Goal: Transaction & Acquisition: Purchase product/service

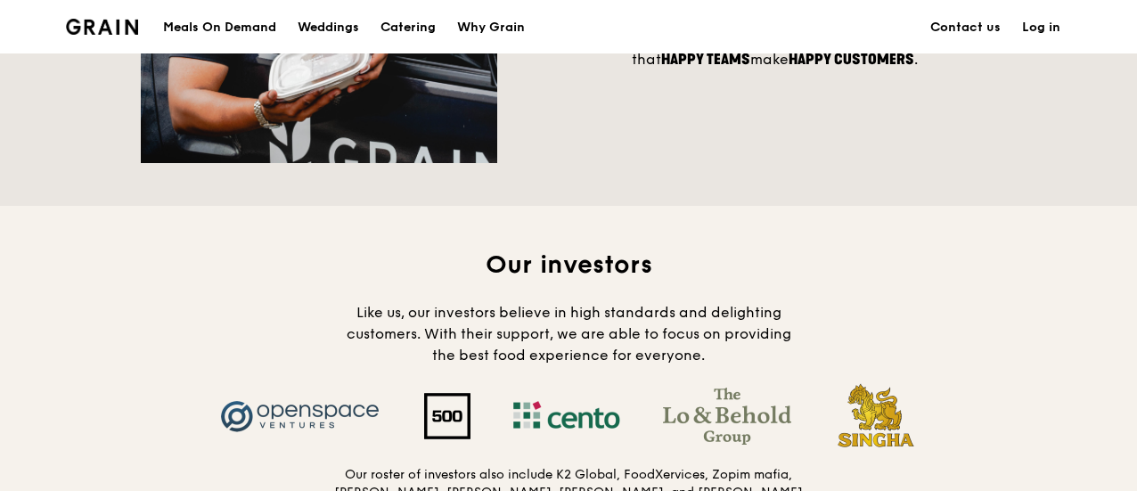
scroll to position [1336, 0]
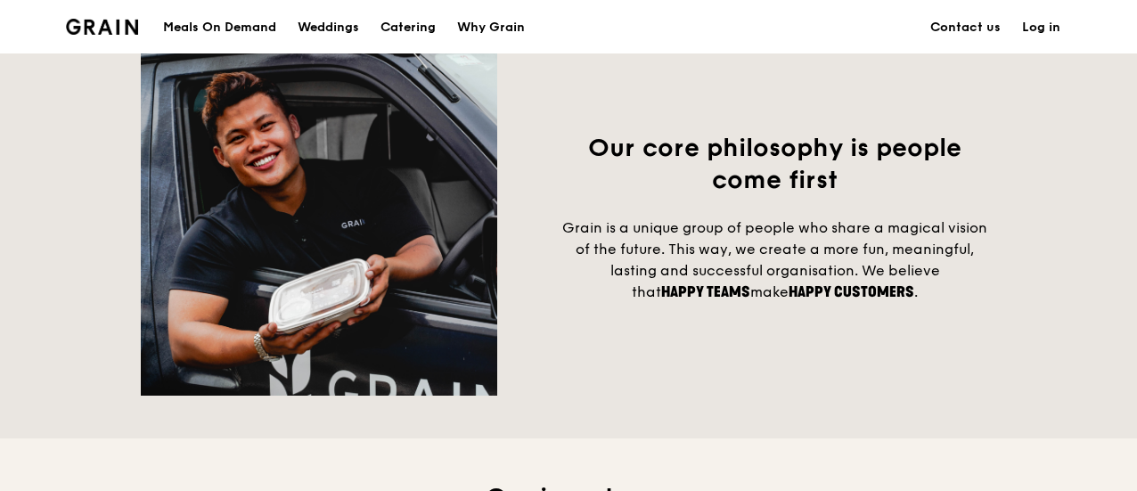
click at [222, 19] on div "Meals On Demand" at bounding box center [219, 27] width 113 height 53
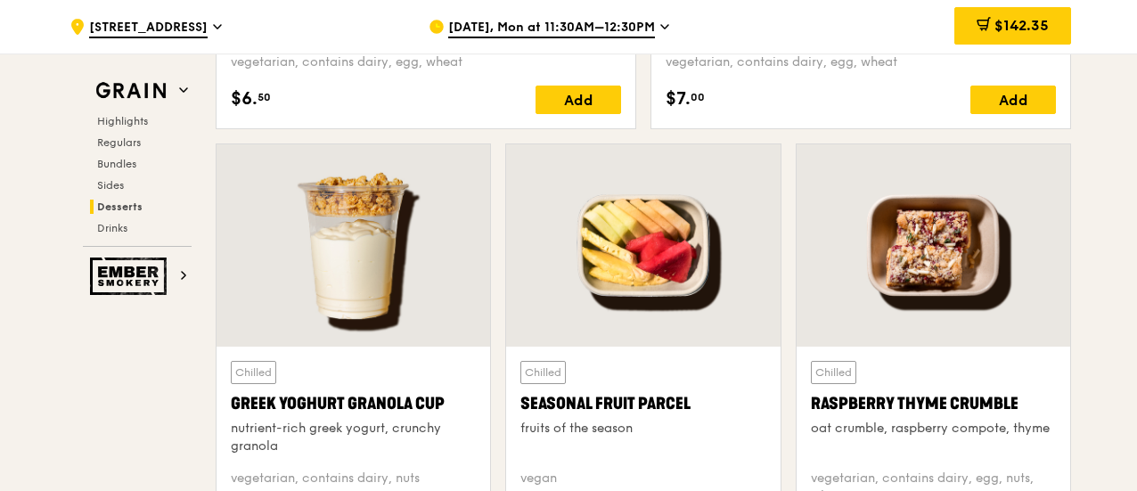
scroll to position [5601, 0]
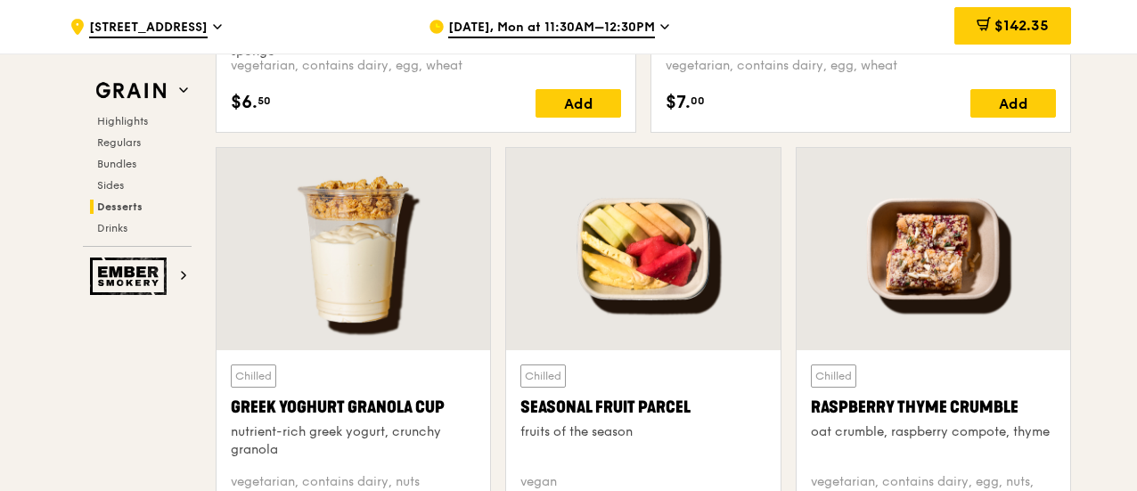
click at [579, 29] on span "[DATE], Mon at 11:30AM–12:30PM" at bounding box center [551, 29] width 207 height 20
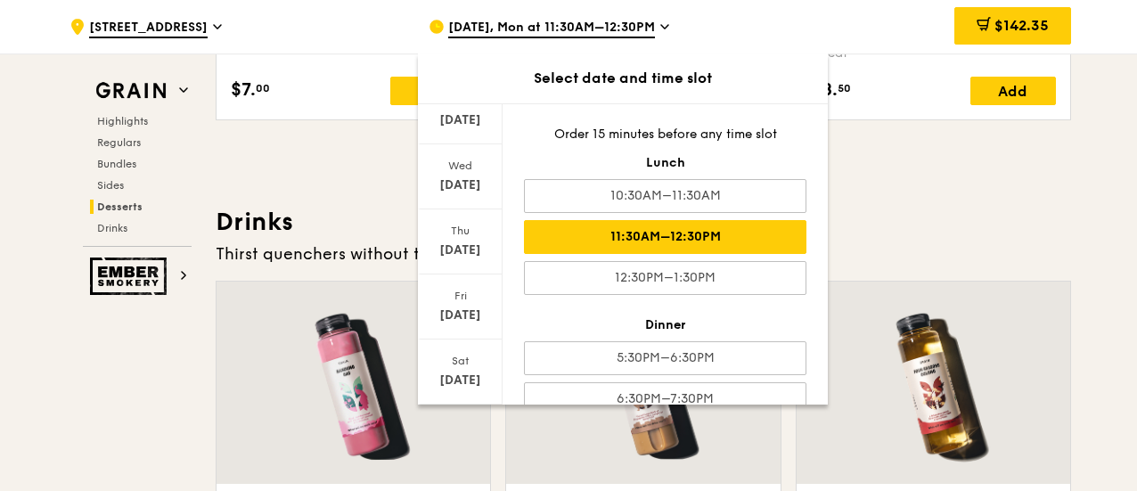
scroll to position [247, 0]
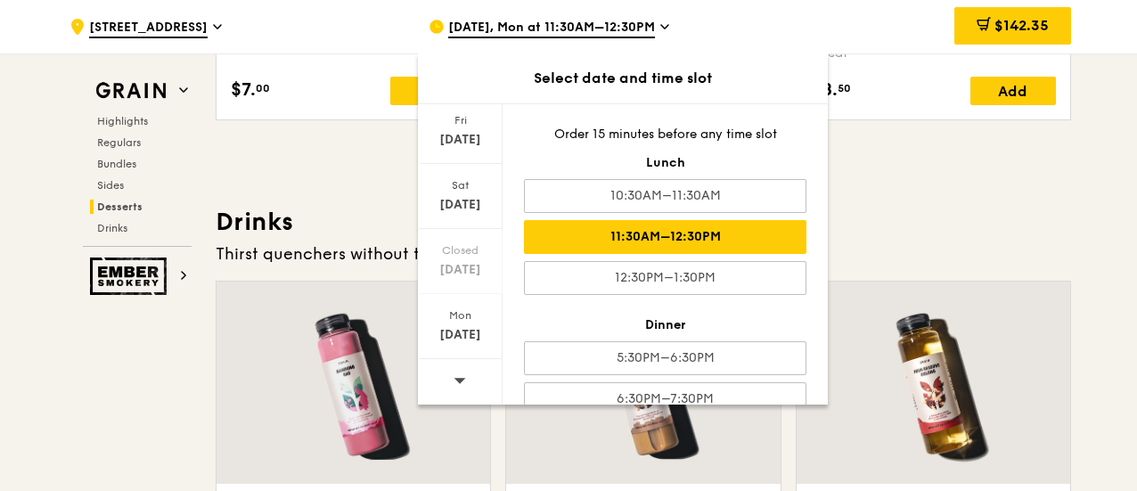
click at [454, 379] on icon at bounding box center [460, 380] width 12 height 5
click at [456, 380] on icon at bounding box center [460, 380] width 12 height 5
click at [458, 387] on span at bounding box center [459, 380] width 12 height 42
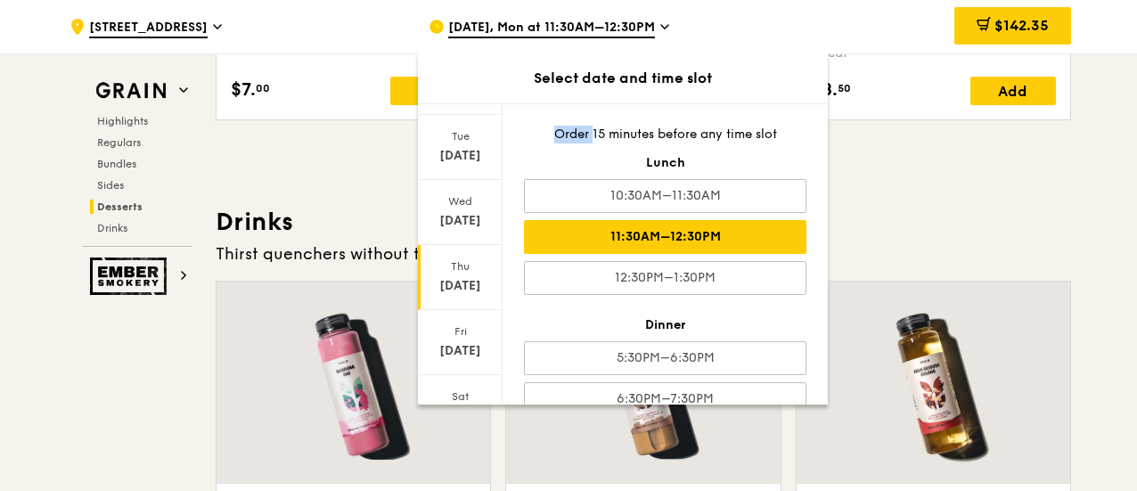
scroll to position [0, 0]
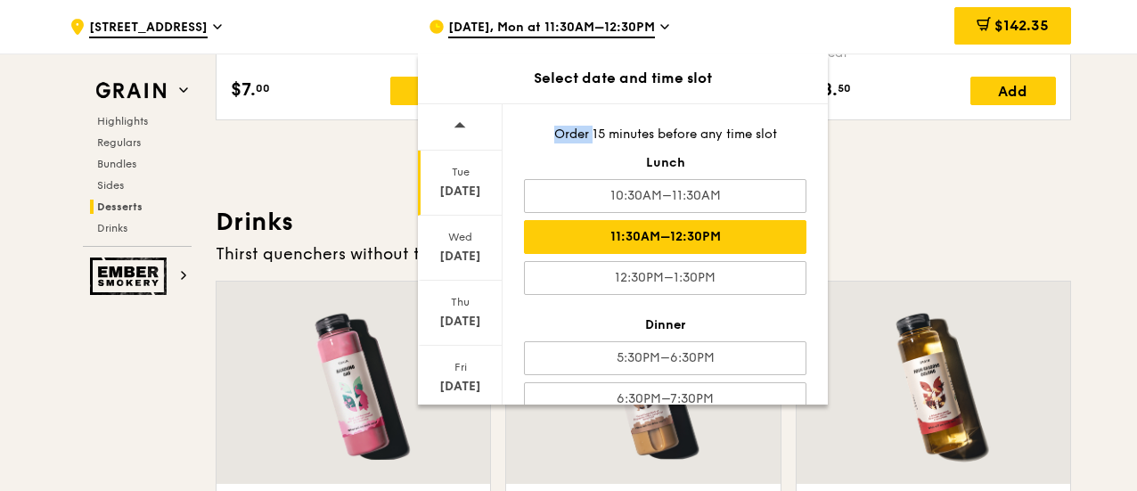
click at [472, 193] on div "Sep 23" at bounding box center [460, 192] width 79 height 18
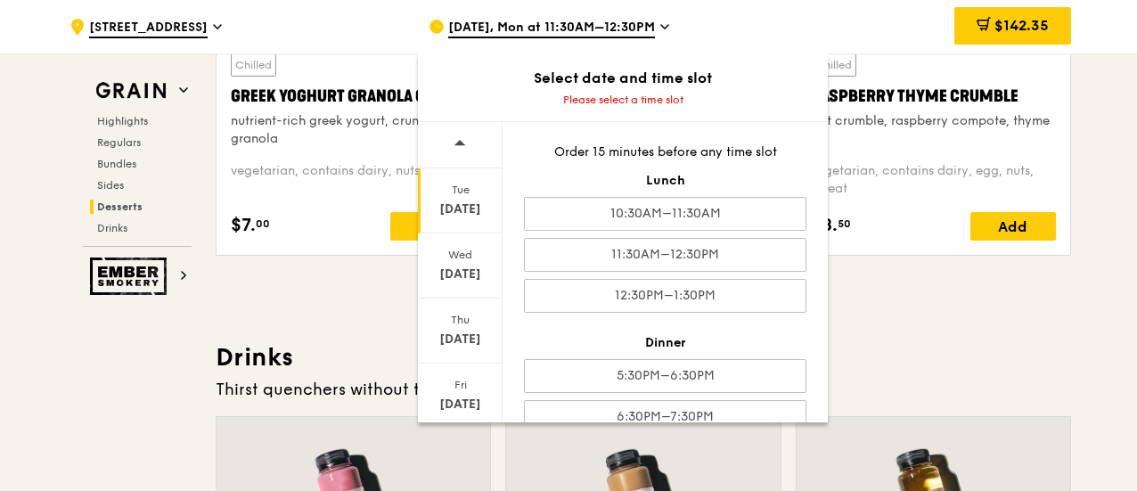
scroll to position [5690, 0]
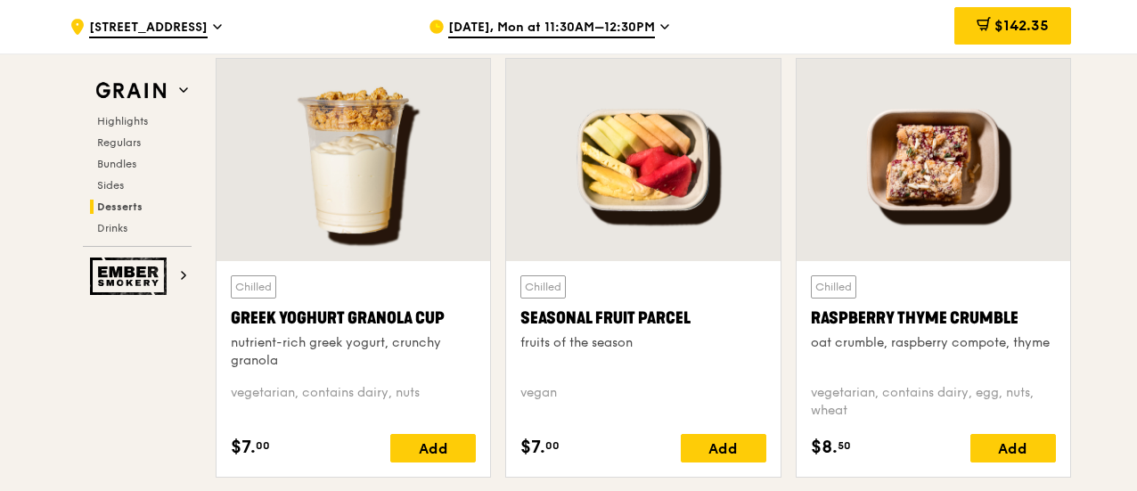
click at [562, 33] on span "[DATE], Mon at 11:30AM–12:30PM" at bounding box center [551, 29] width 207 height 20
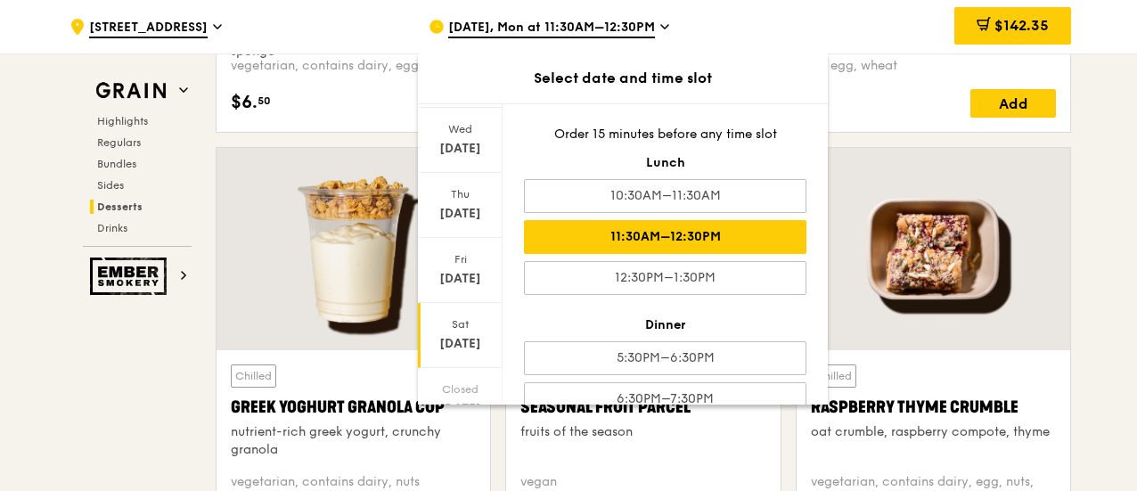
scroll to position [66, 0]
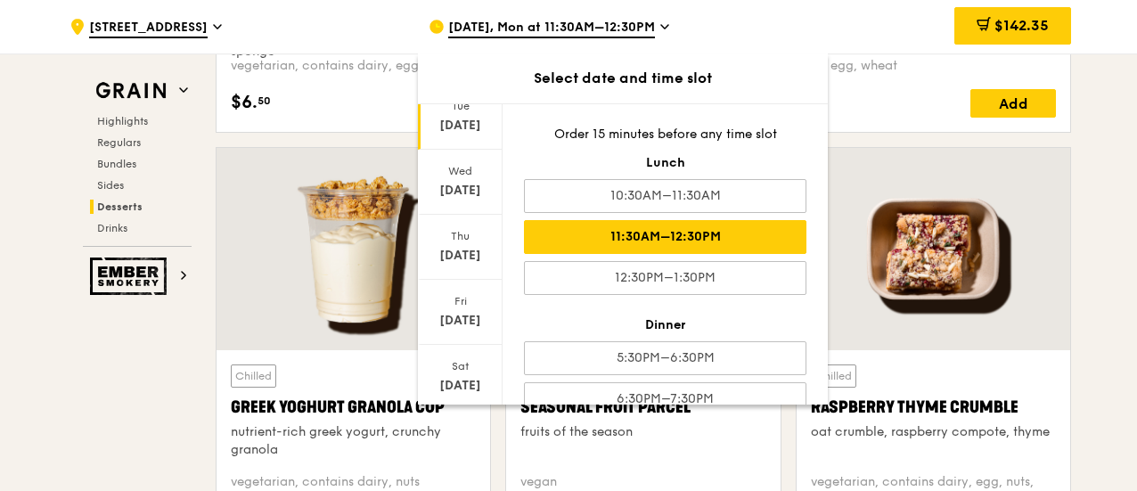
click at [466, 121] on div "Sep 16" at bounding box center [460, 126] width 79 height 18
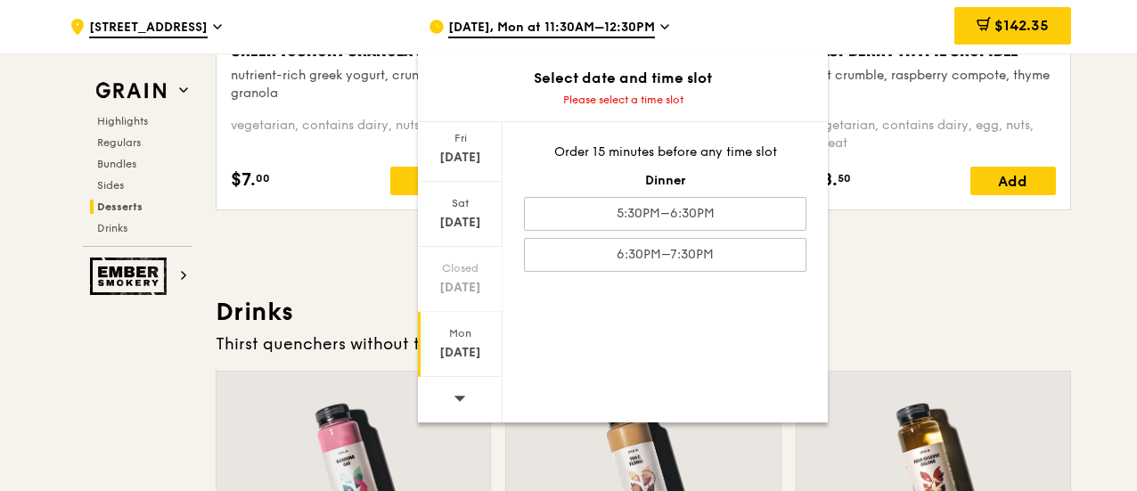
scroll to position [5958, 0]
click at [463, 337] on div "Mon" at bounding box center [460, 333] width 79 height 14
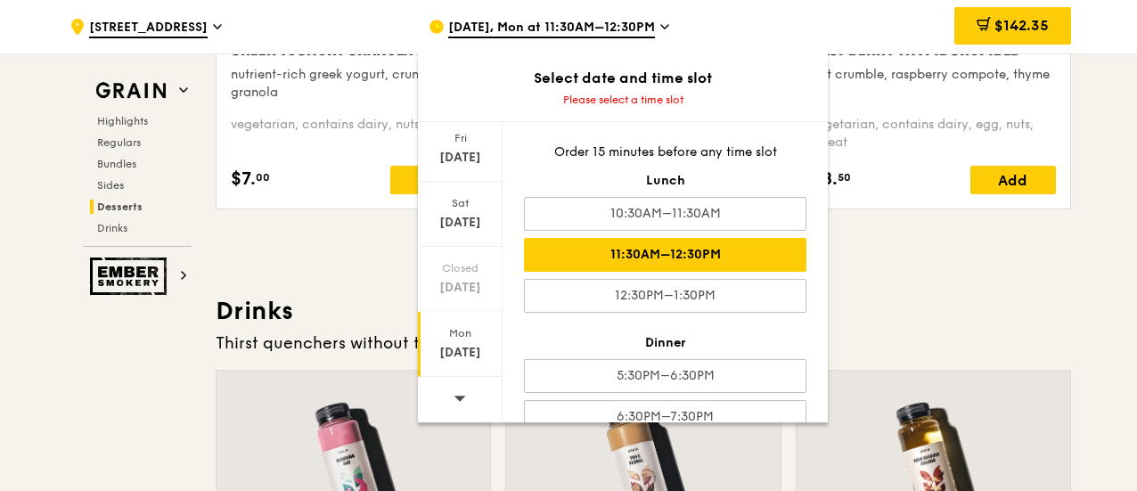
click at [674, 253] on div "11:30AM–12:30PM" at bounding box center [665, 255] width 282 height 34
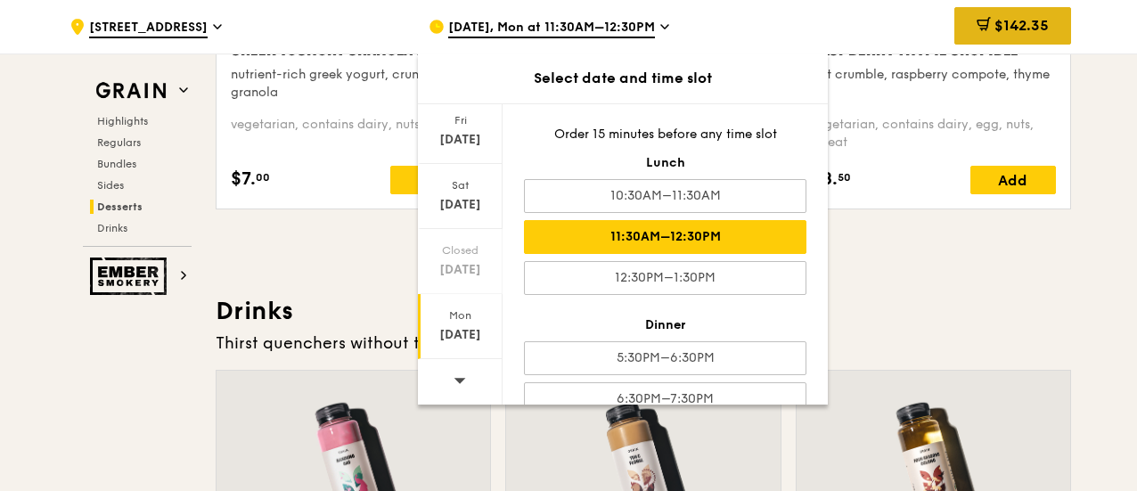
click at [1036, 33] on span "$142.35" at bounding box center [1021, 25] width 54 height 17
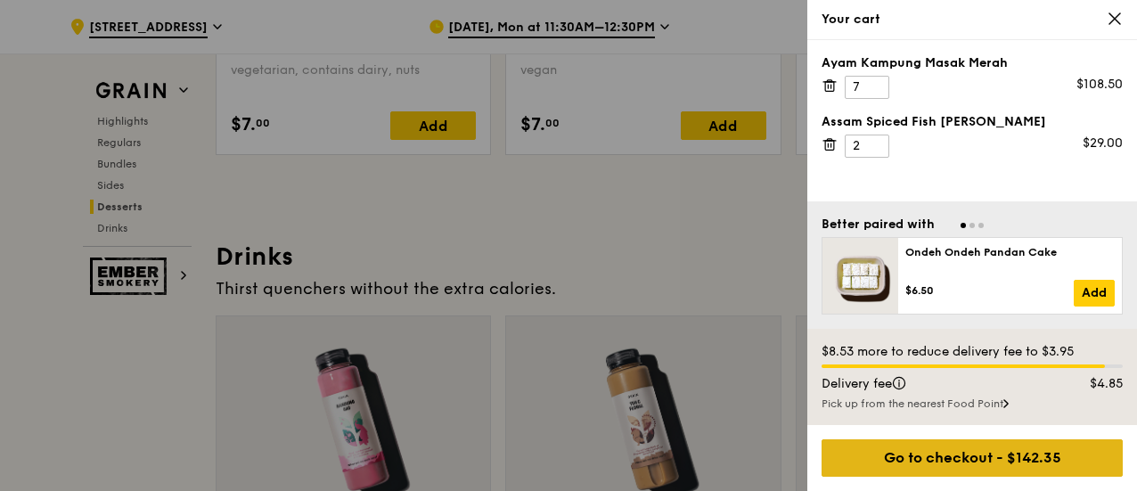
scroll to position [6048, 0]
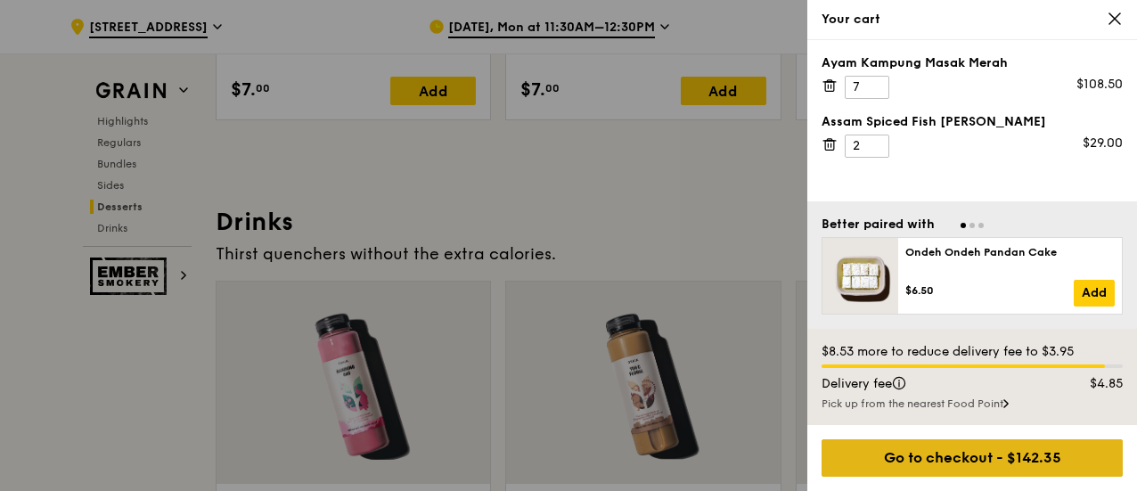
click at [953, 464] on div "Go to checkout - $142.35" at bounding box center [971, 457] width 301 height 37
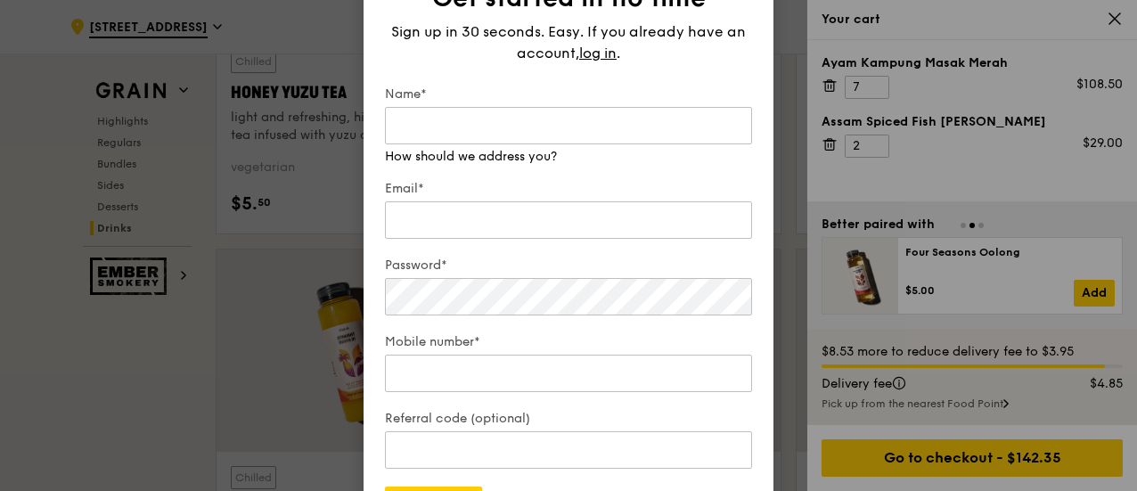
scroll to position [7118, 0]
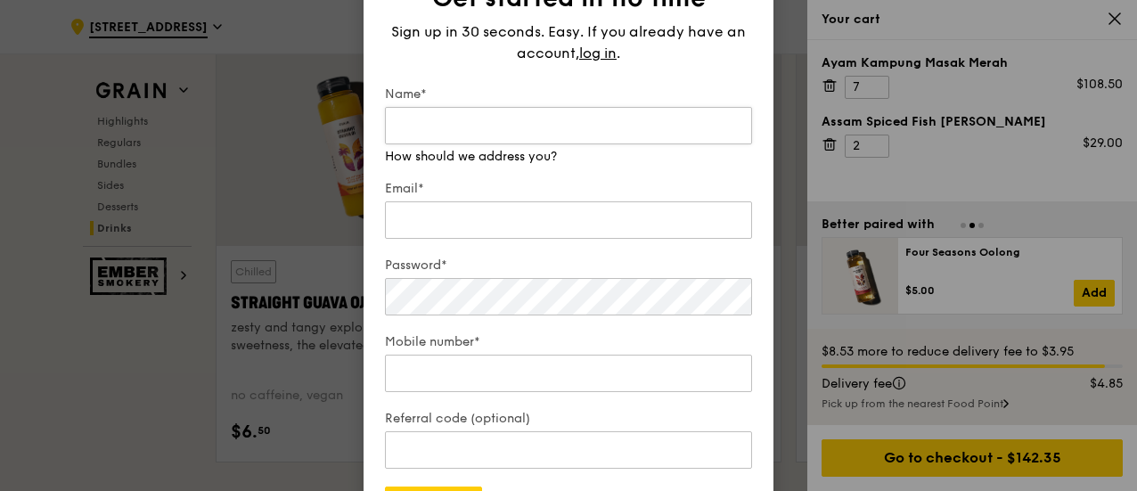
click at [519, 128] on input "Name*" at bounding box center [568, 125] width 367 height 37
type input "C"
click at [484, 201] on input "Email*" at bounding box center [568, 219] width 367 height 37
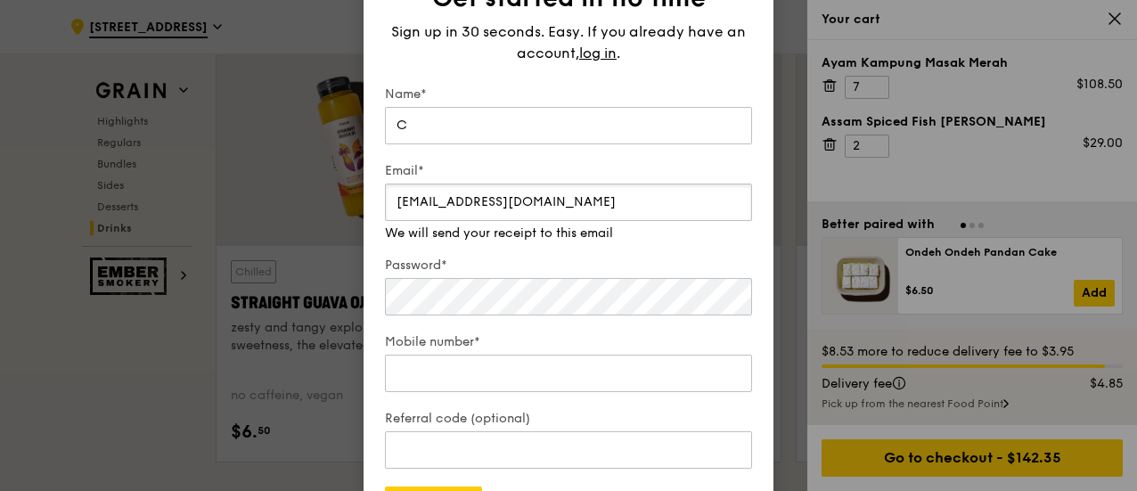
type input "charmainechy@hotmail.com"
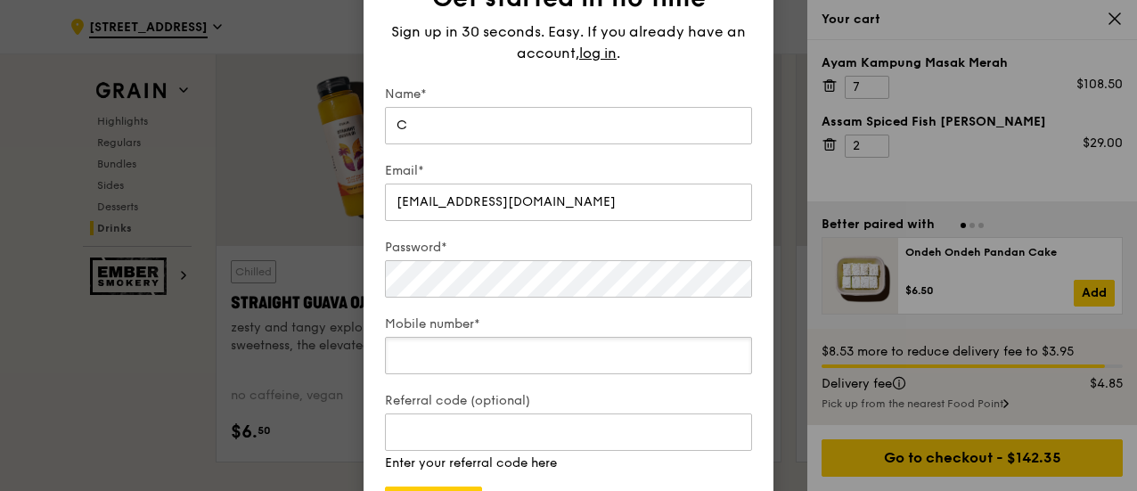
click at [536, 366] on input "Mobile number*" at bounding box center [568, 355] width 367 height 37
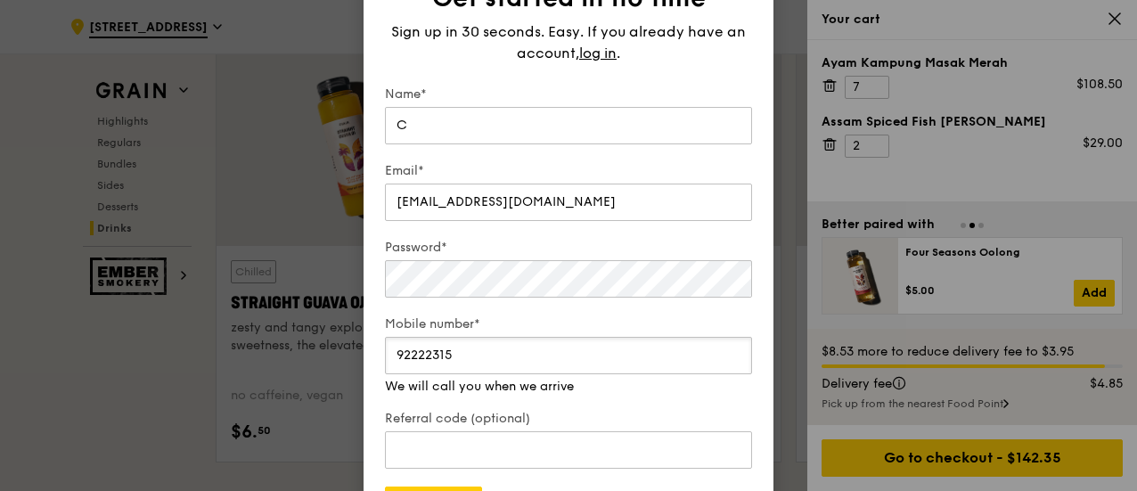
scroll to position [7475, 0]
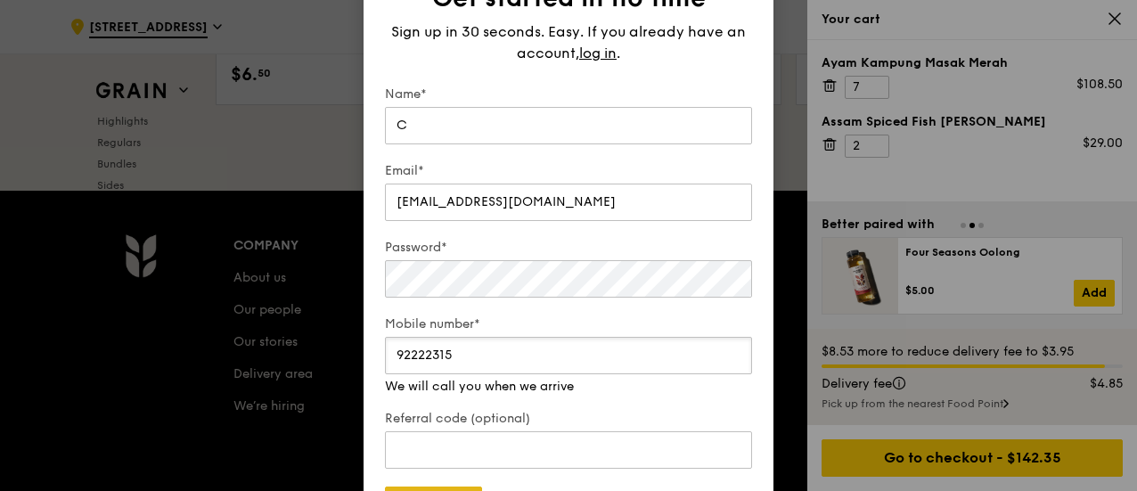
type input "92222315"
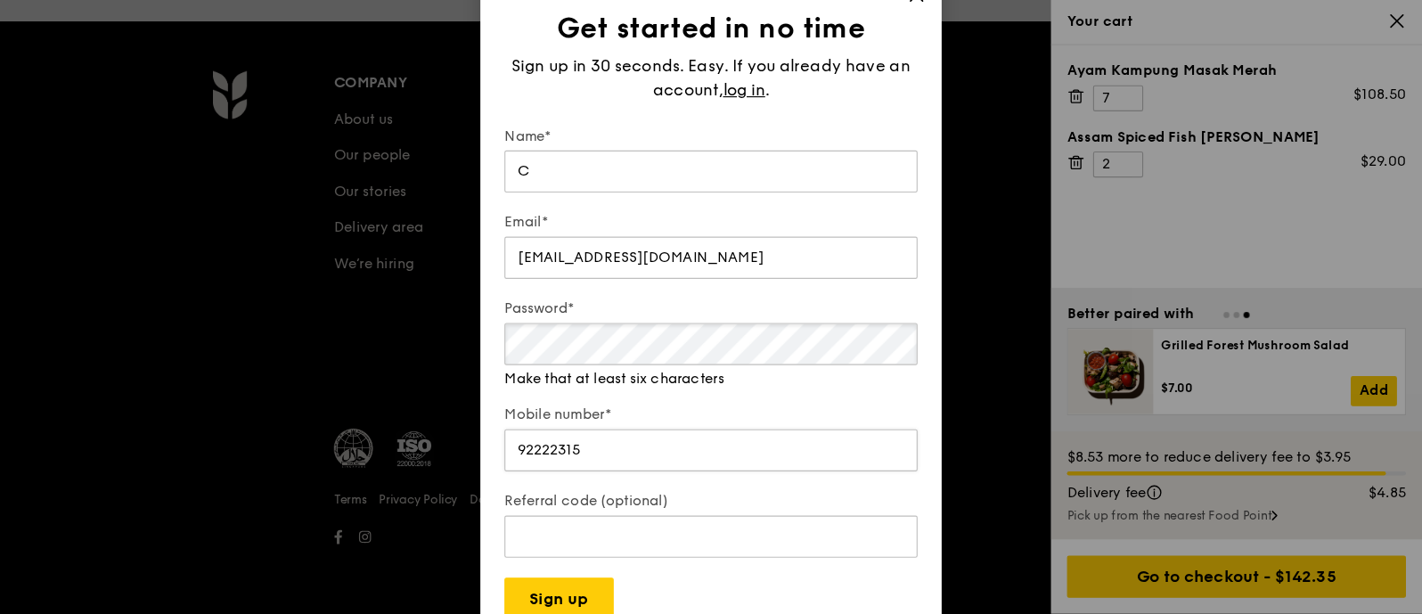
scroll to position [7578, 0]
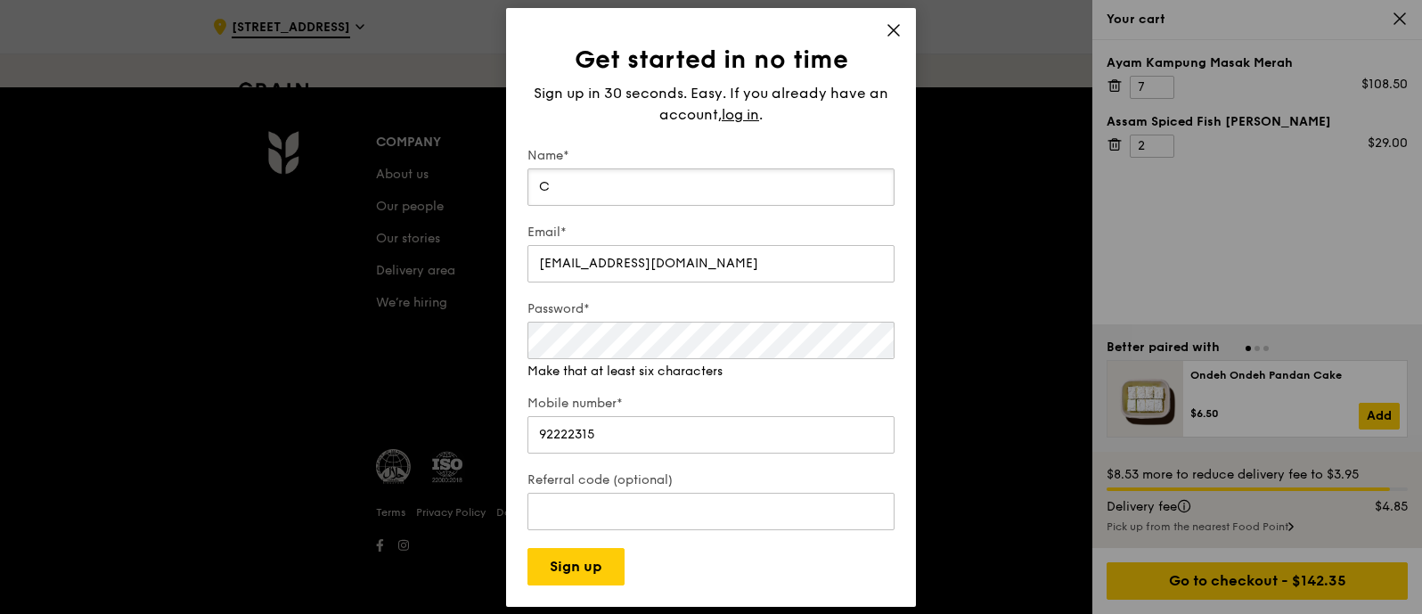
click at [641, 177] on input "C" at bounding box center [710, 186] width 367 height 37
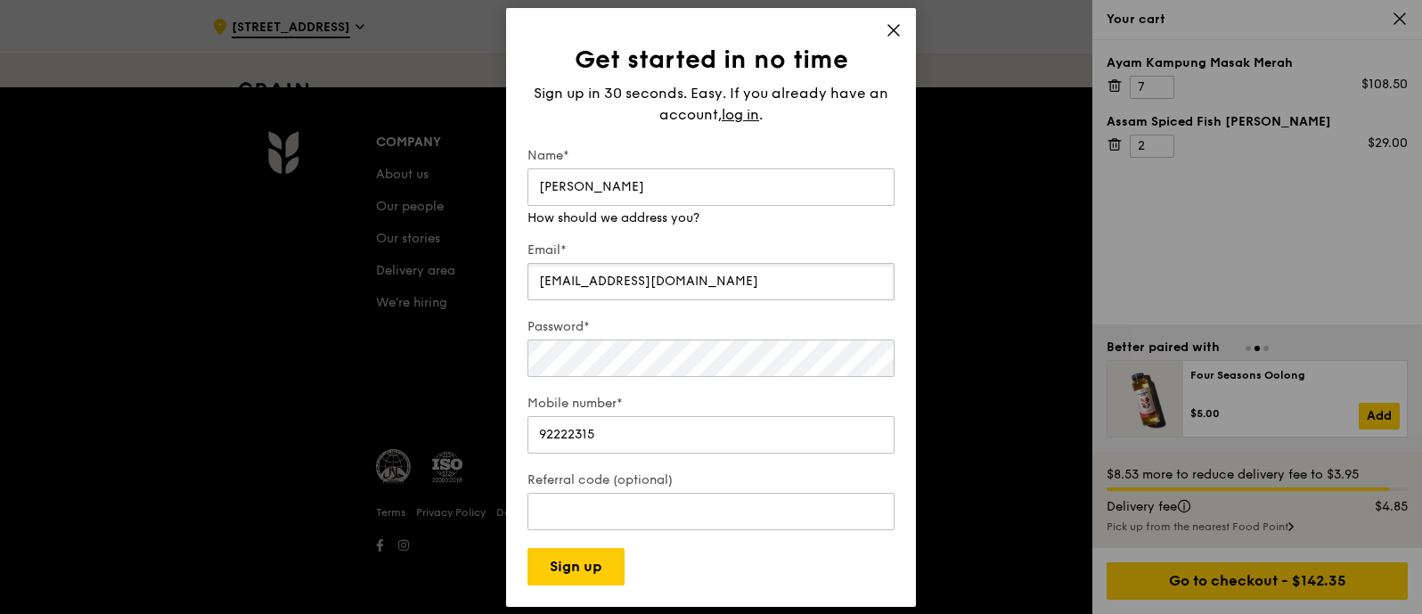
click at [777, 268] on input "charmainechy@hotmail.com" at bounding box center [710, 281] width 367 height 37
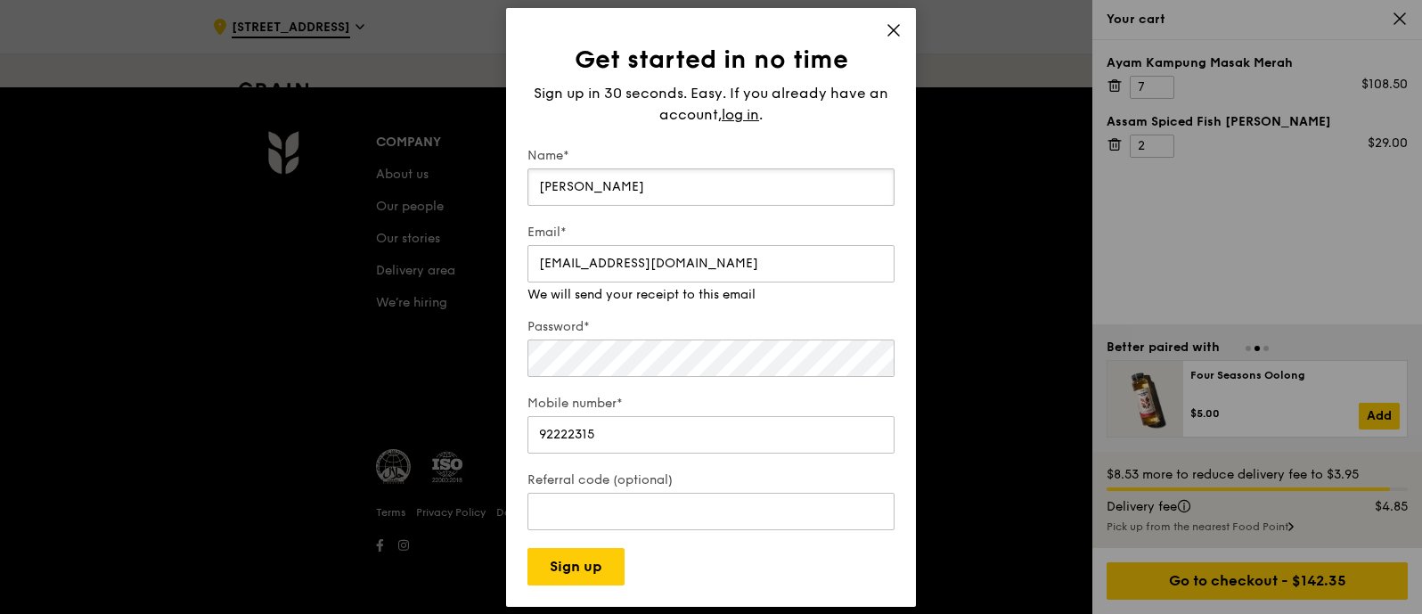
click at [763, 184] on input "Charmaine" at bounding box center [710, 186] width 367 height 37
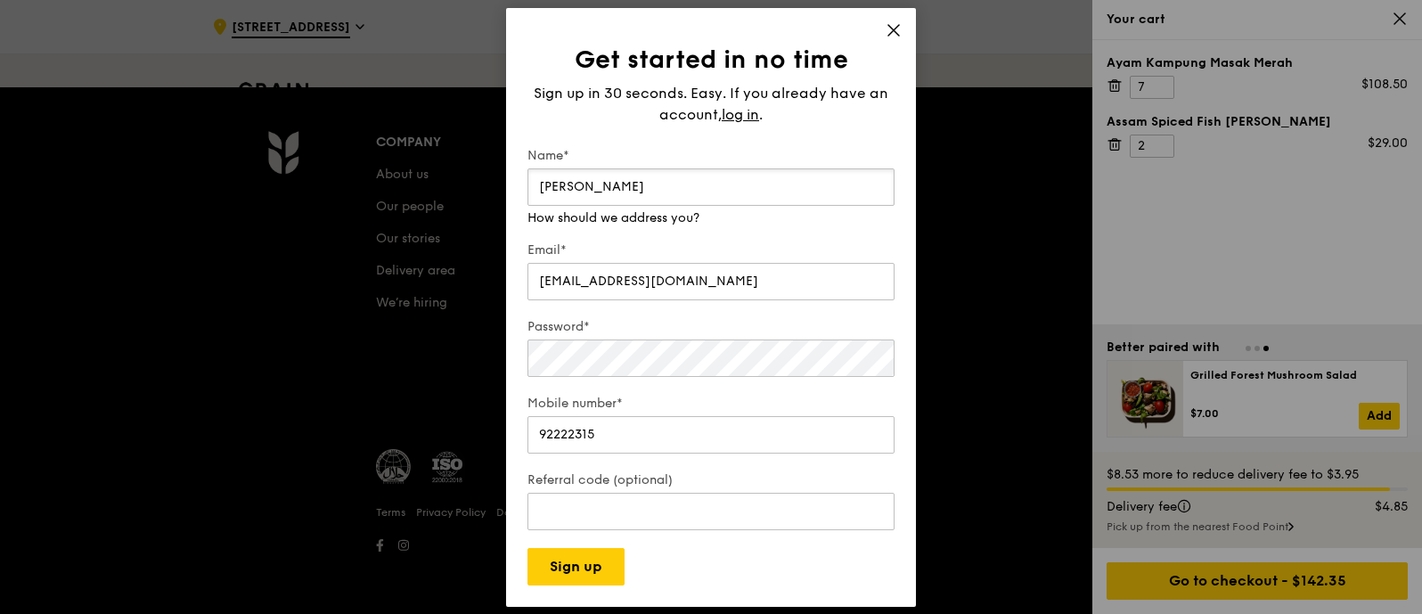
type input "Charmaine Choo"
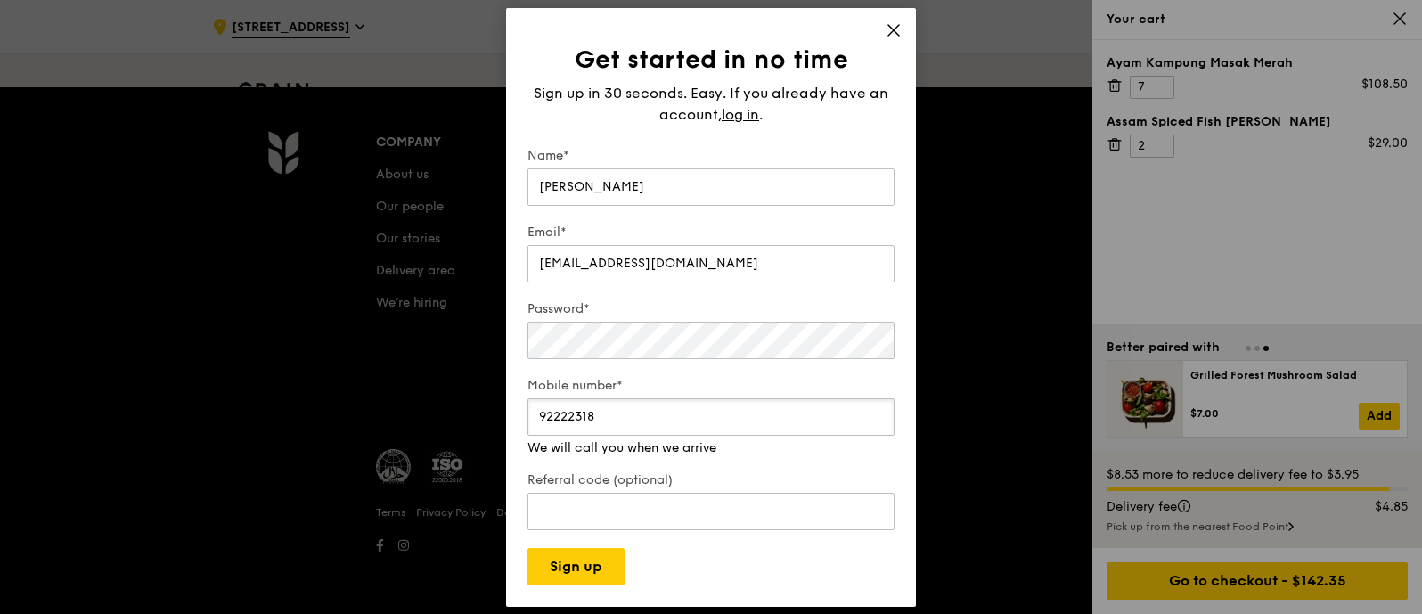
type input "92222318"
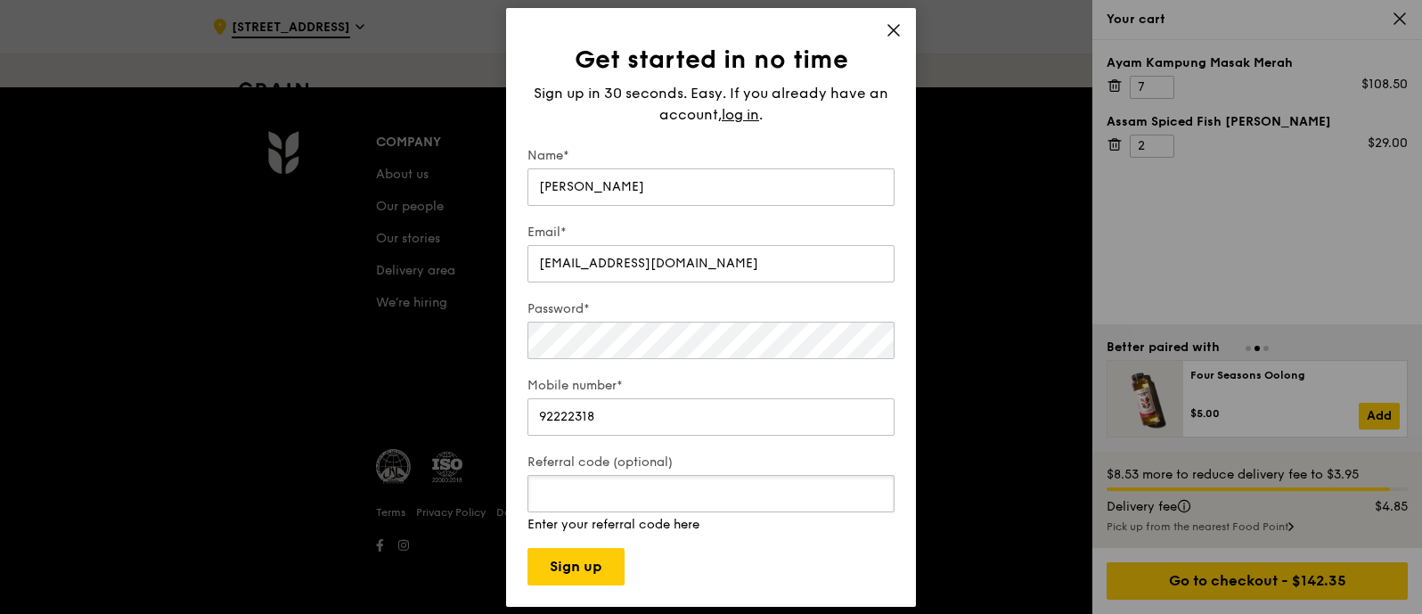
click at [530, 490] on input "Referral code (optional)" at bounding box center [710, 493] width 367 height 37
paste input "RF277205"
type input "RF277205"
click at [597, 490] on button "Sign up" at bounding box center [575, 566] width 97 height 37
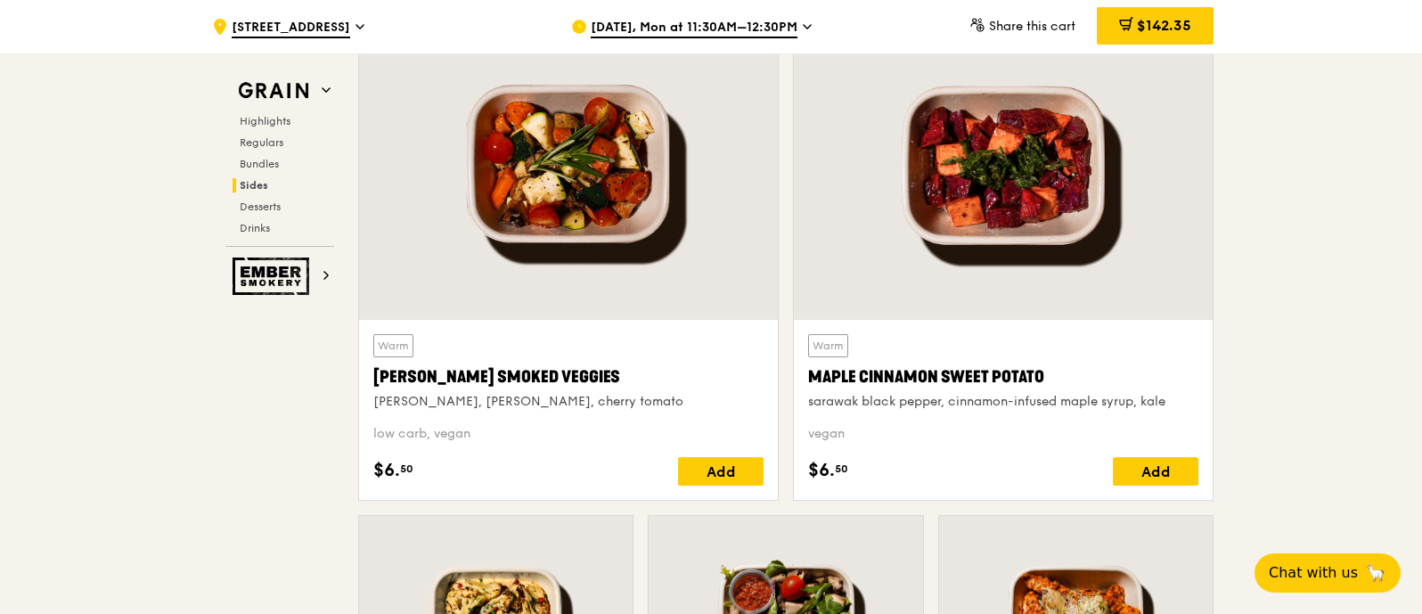
scroll to position [4680, 0]
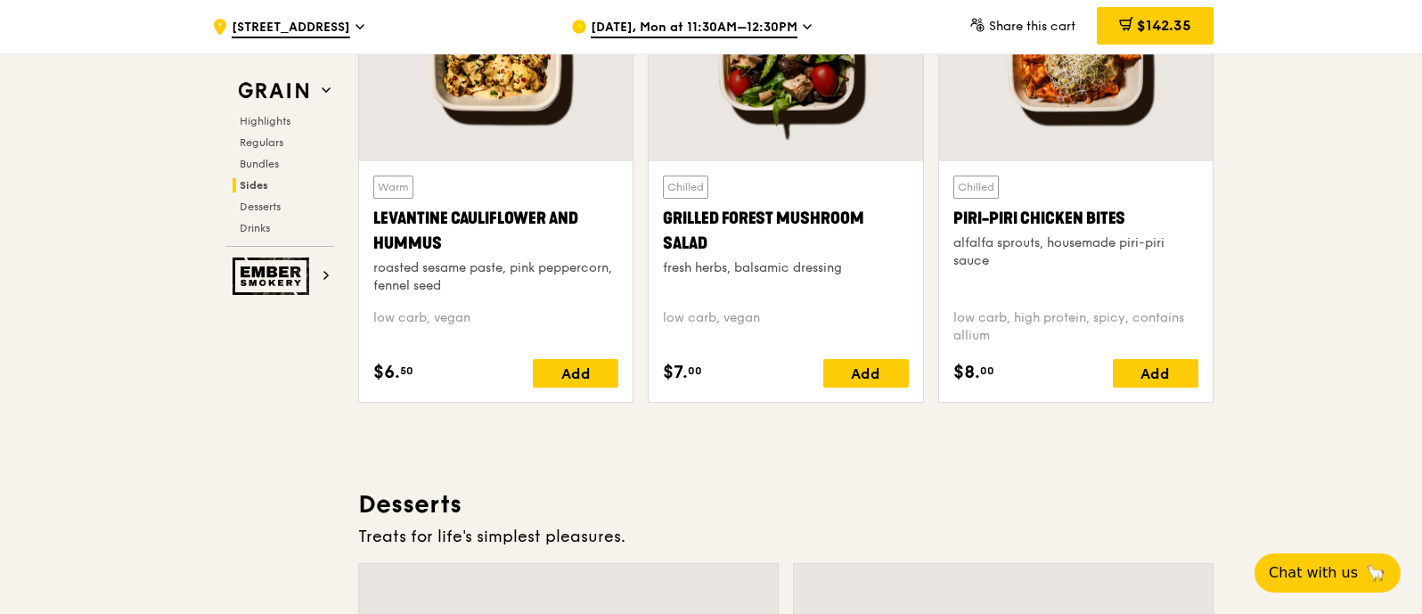
click at [390, 21] on div ".cls-1 { fill: none; stroke: #fff; stroke-linecap: round; stroke-linejoin: roun…" at bounding box center [377, 26] width 331 height 53
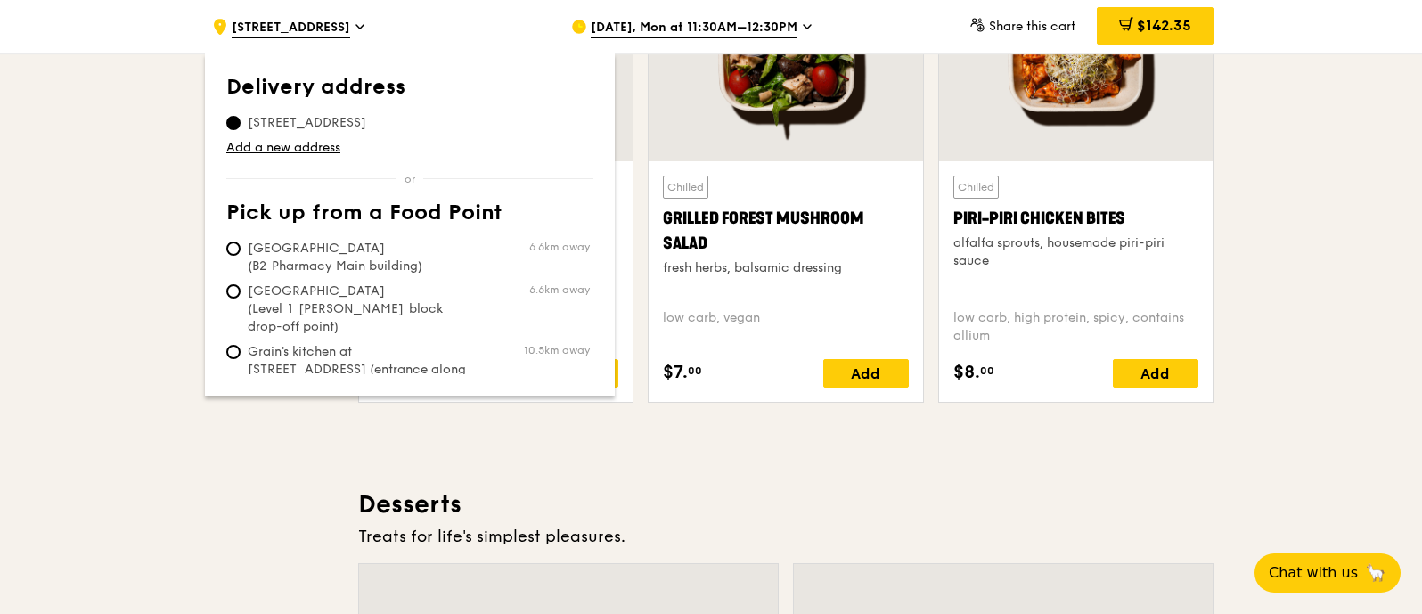
click at [388, 22] on div ".cls-1 { fill: none; stroke: #fff; stroke-linecap: round; stroke-linejoin: roun…" at bounding box center [377, 26] width 331 height 53
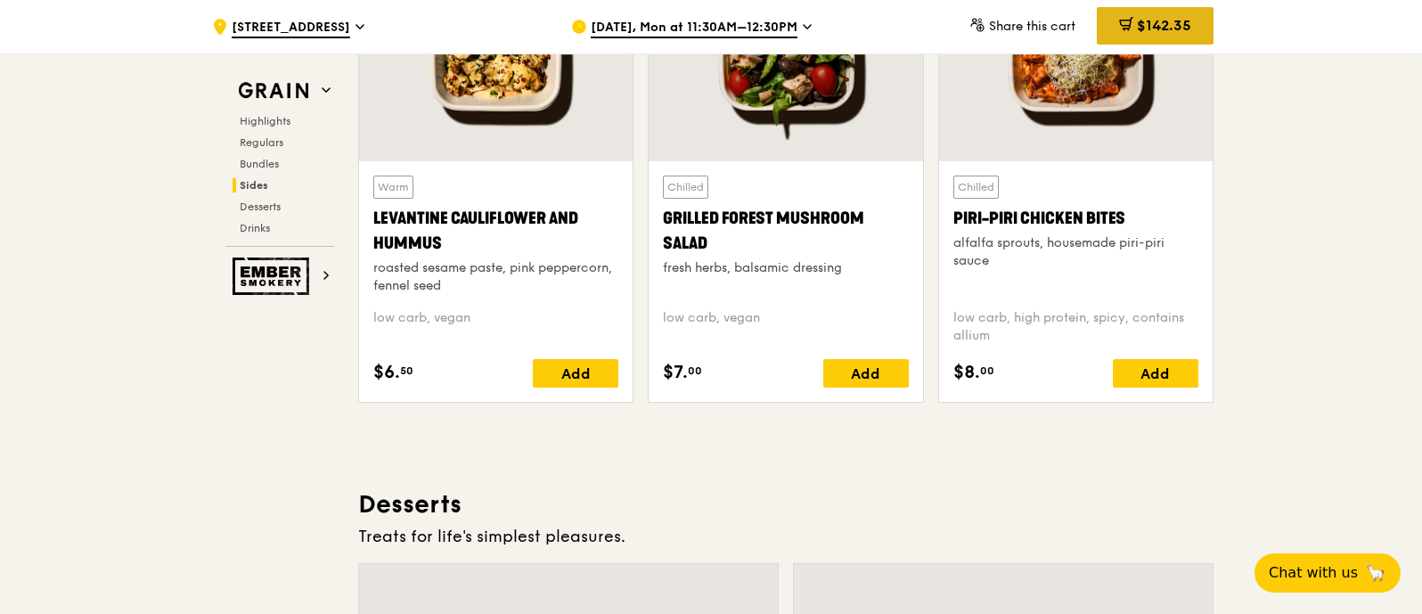
click at [1160, 29] on span "$142.35" at bounding box center [1164, 25] width 54 height 17
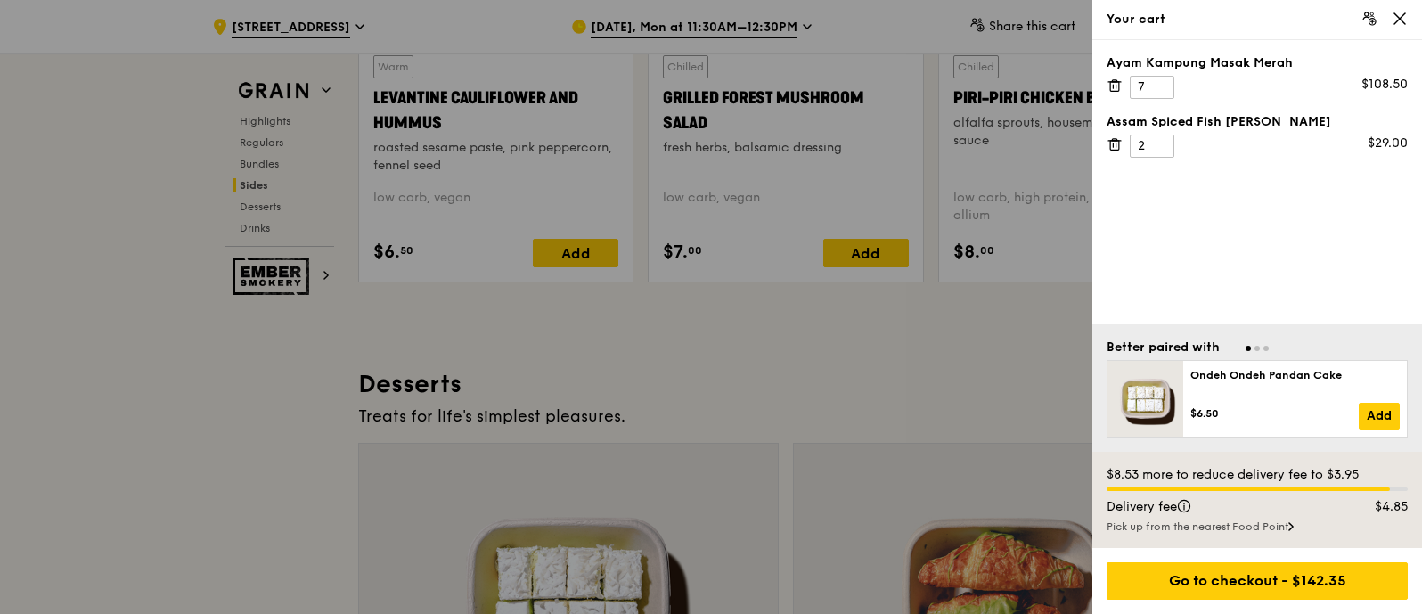
scroll to position [4903, 0]
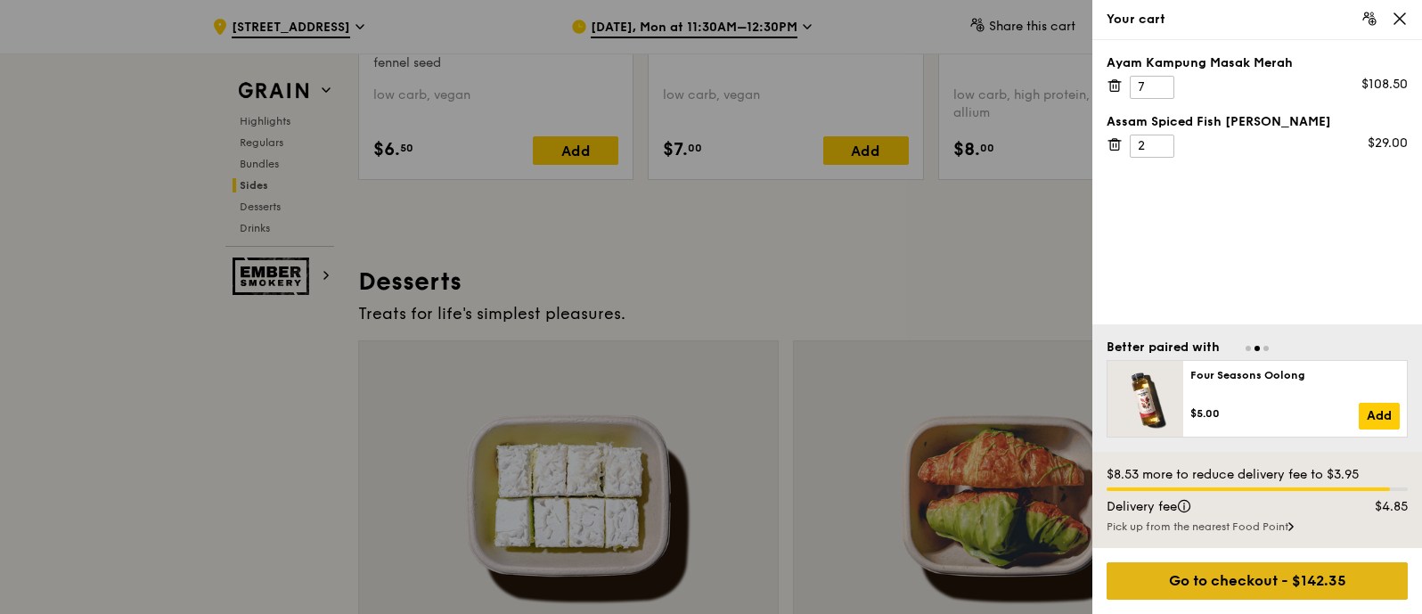
click at [1224, 580] on div "Go to checkout - $142.35" at bounding box center [1257, 580] width 301 height 37
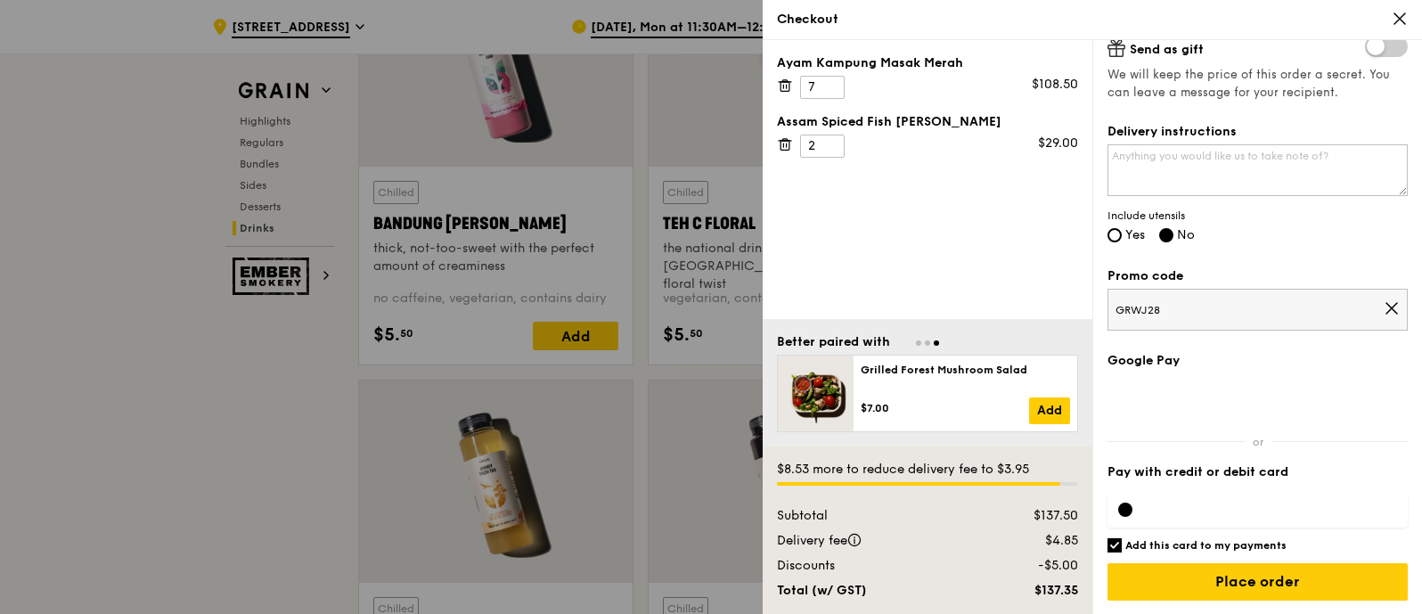
scroll to position [6575, 0]
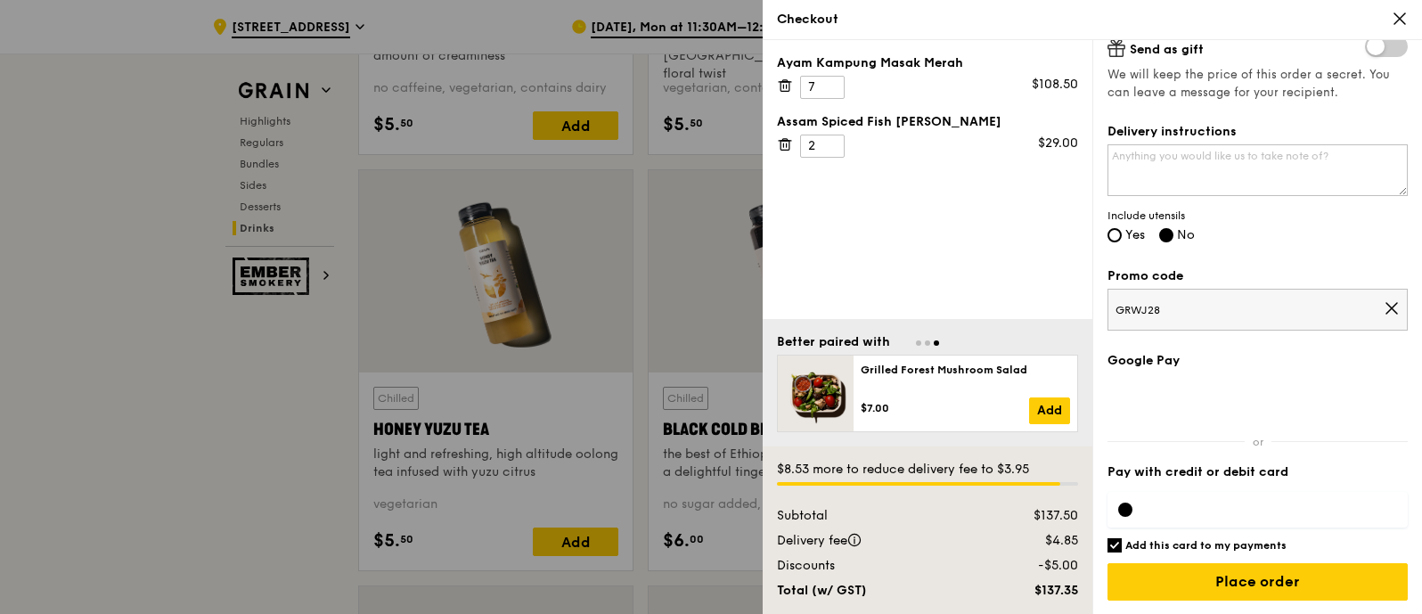
click at [1395, 18] on icon at bounding box center [1400, 19] width 16 height 16
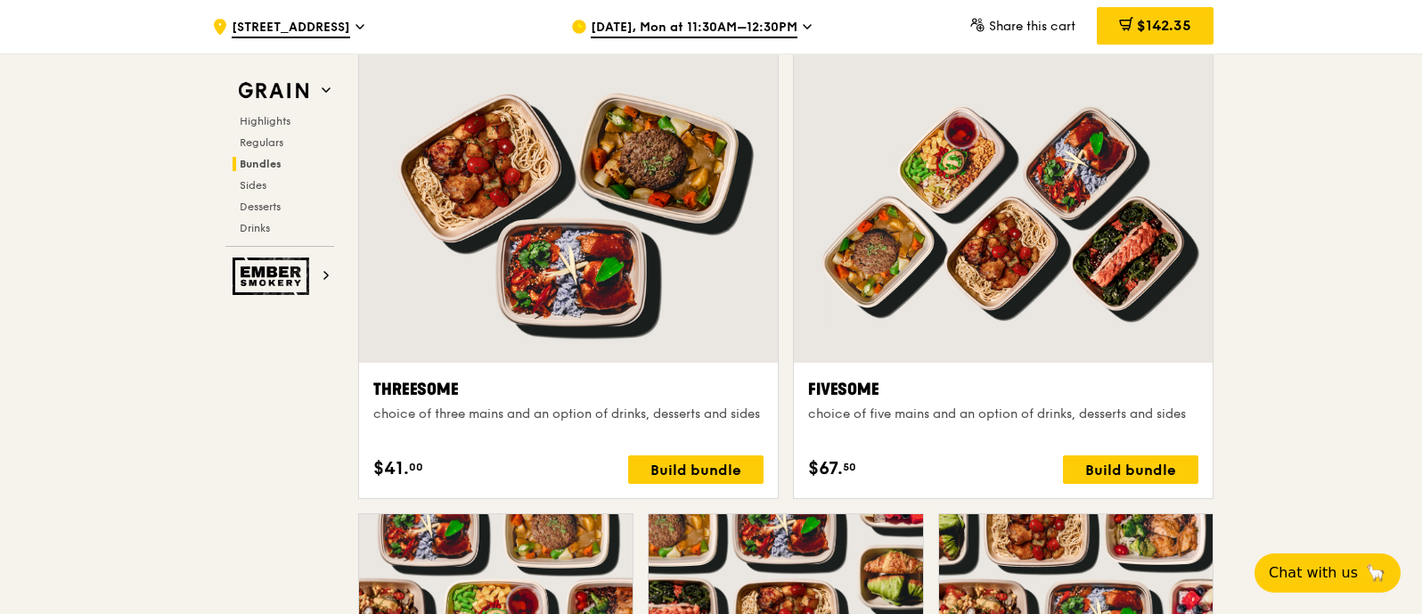
scroll to position [2563, 0]
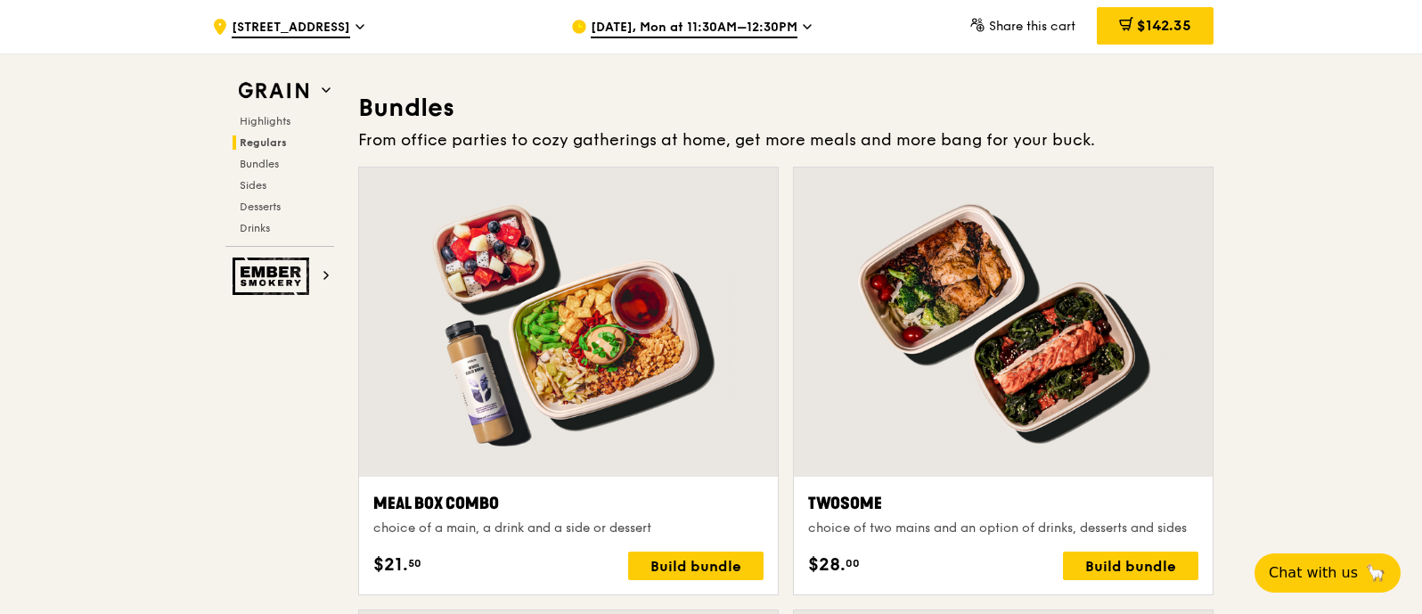
click at [253, 111] on div "Grain Highlights Regulars Bundles Sides Desserts Drinks" at bounding box center [279, 161] width 109 height 172
click at [259, 115] on span "Highlights" at bounding box center [268, 121] width 57 height 12
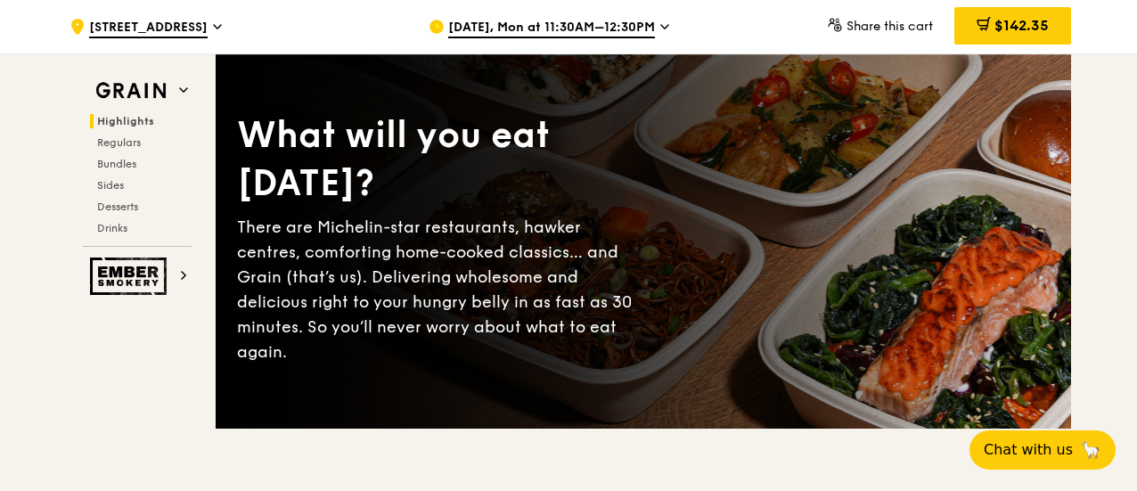
scroll to position [0, 0]
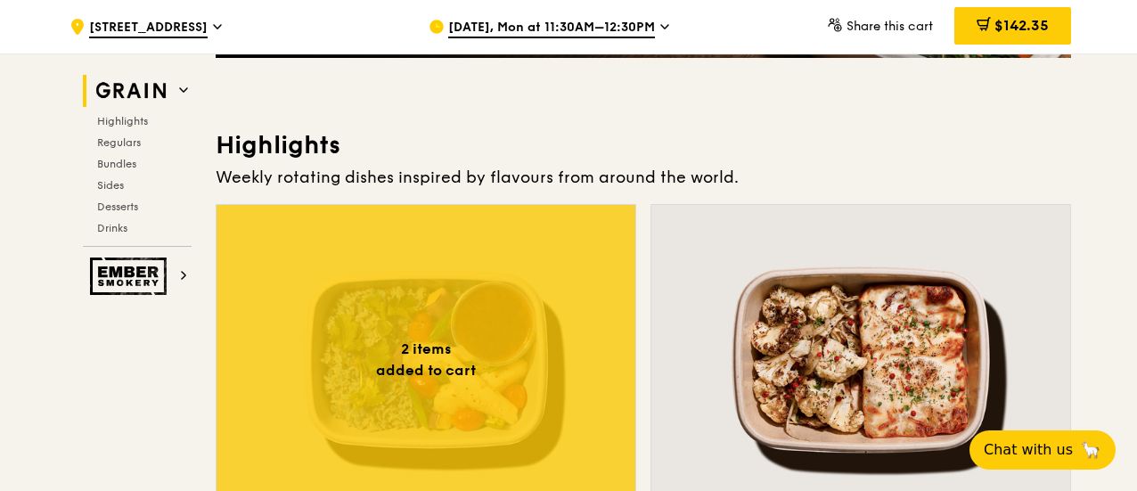
scroll to position [445, 0]
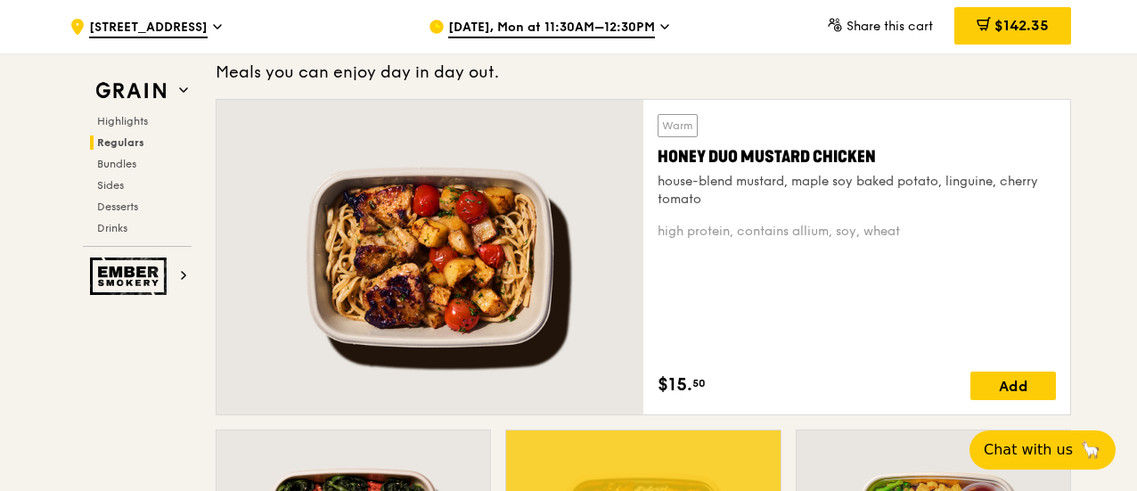
scroll to position [981, 0]
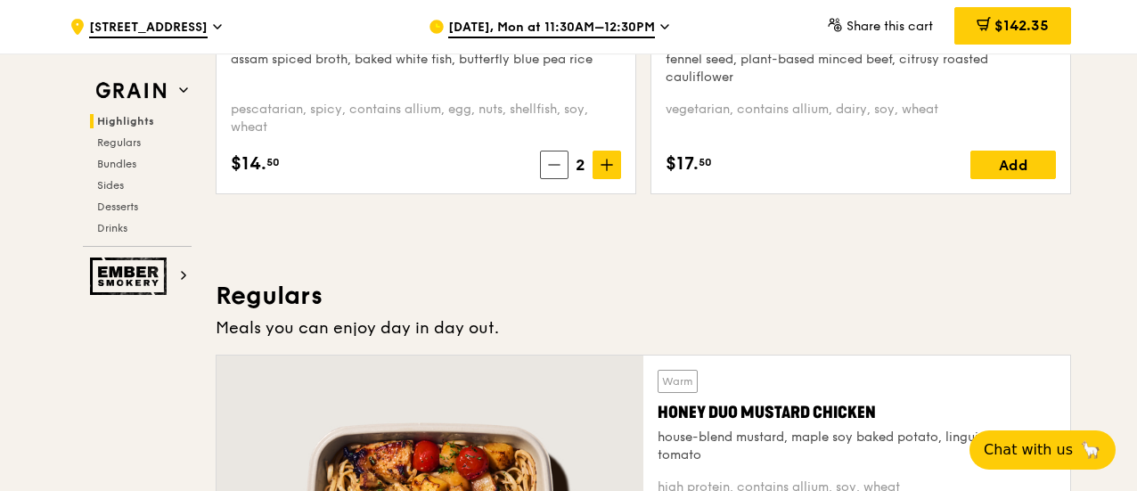
click at [586, 20] on span "Sep 22, Mon at 11:30AM–12:30PM" at bounding box center [551, 29] width 207 height 20
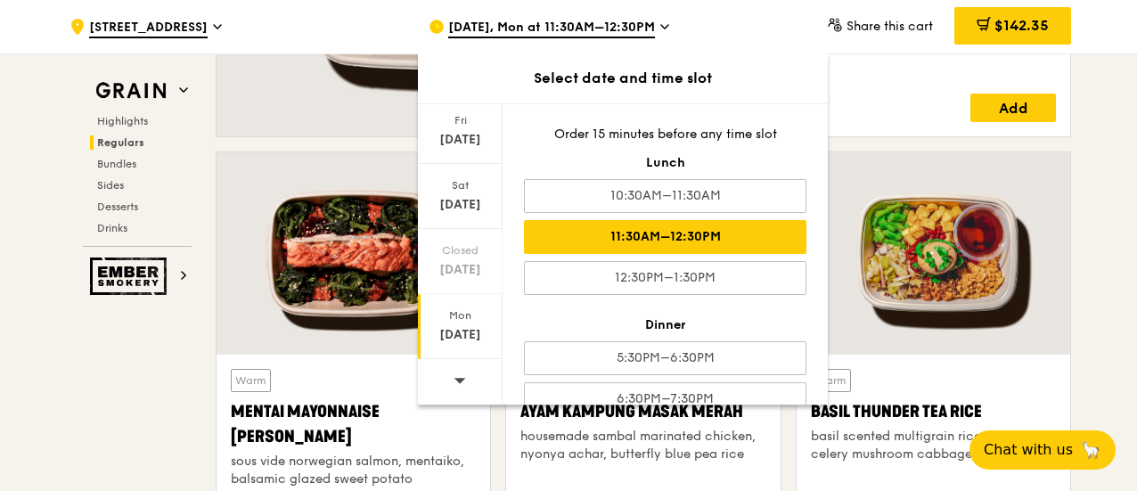
scroll to position [1515, 0]
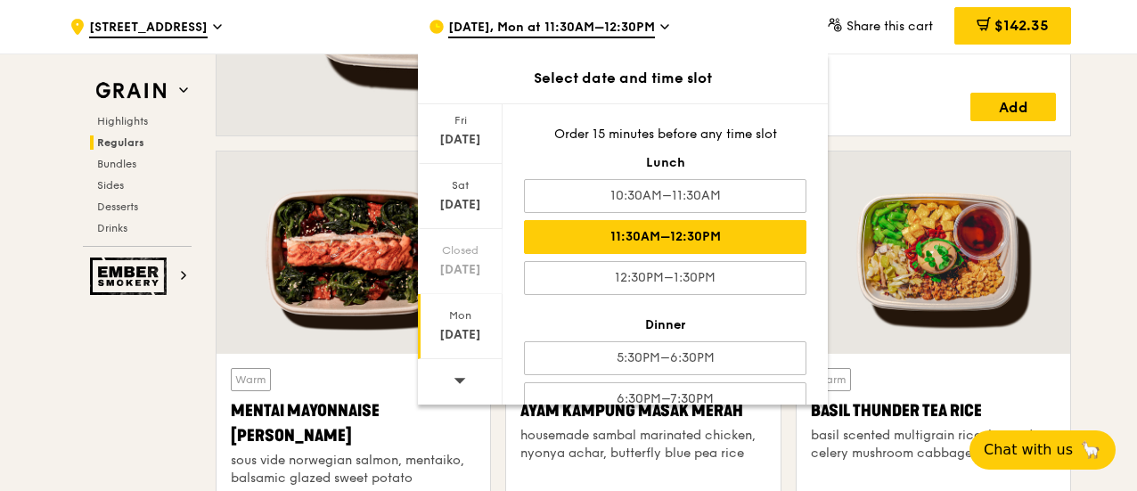
click at [460, 379] on icon at bounding box center [460, 380] width 12 height 5
click at [458, 321] on div "Mon" at bounding box center [460, 315] width 79 height 14
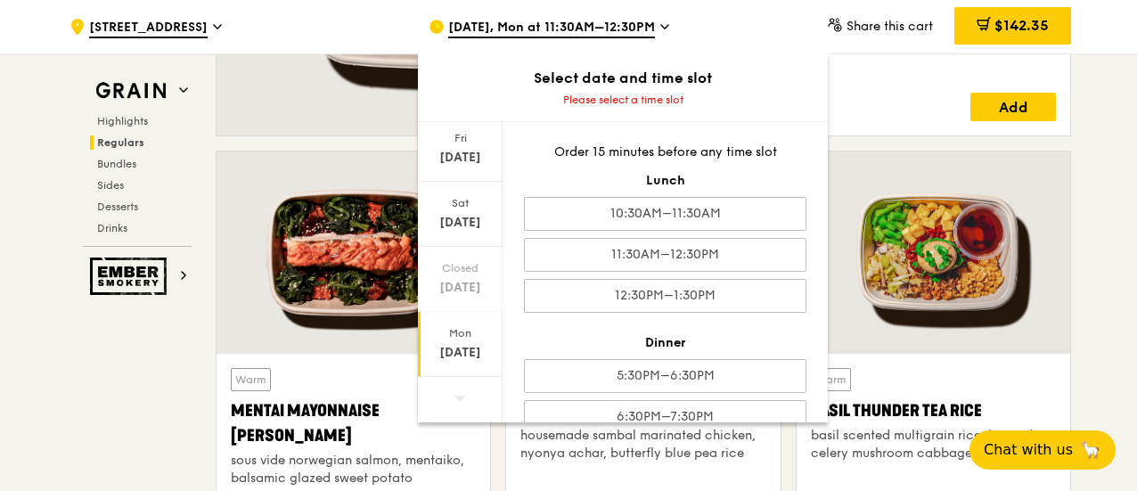
click at [477, 344] on div "Sep 29" at bounding box center [460, 353] width 79 height 18
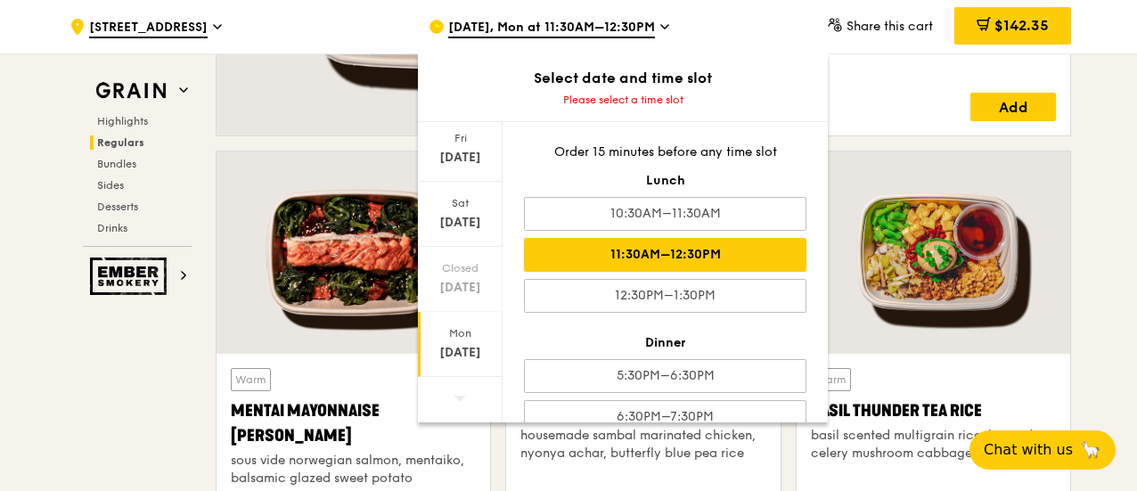
click at [646, 239] on div "11:30AM–12:30PM" at bounding box center [665, 255] width 282 height 34
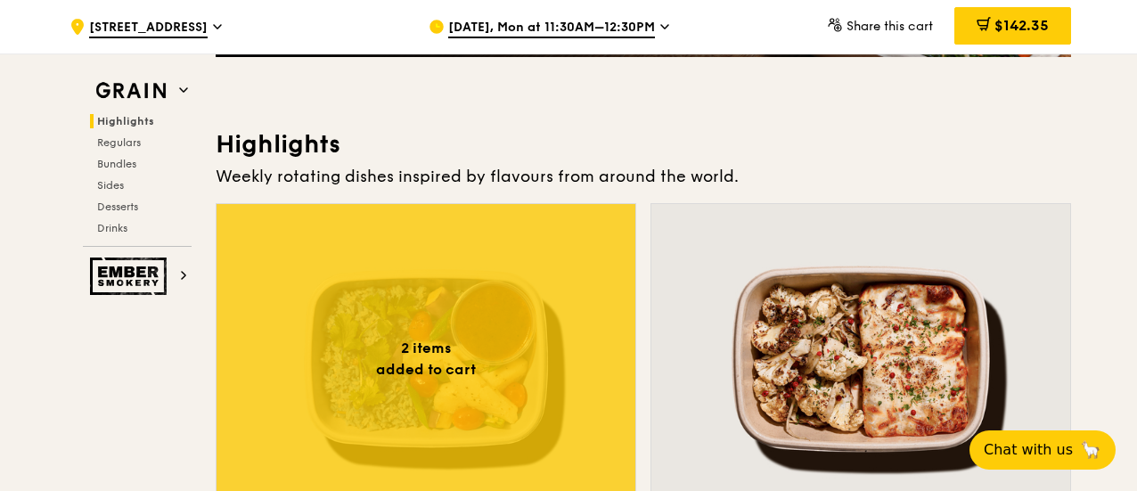
scroll to position [713, 0]
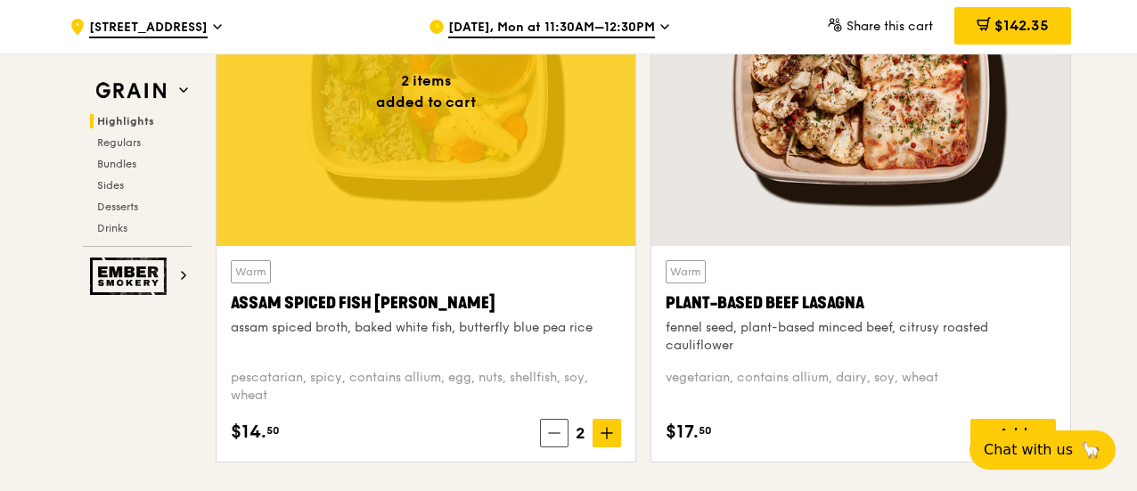
drag, startPoint x: 229, startPoint y: 299, endPoint x: 422, endPoint y: 294, distance: 193.4
click at [422, 293] on div "Warm Assam Spiced Fish [PERSON_NAME] assam spiced broth, baked white fish, butt…" at bounding box center [425, 354] width 419 height 216
copy div "Assam Spiced Fish [PERSON_NAME]"
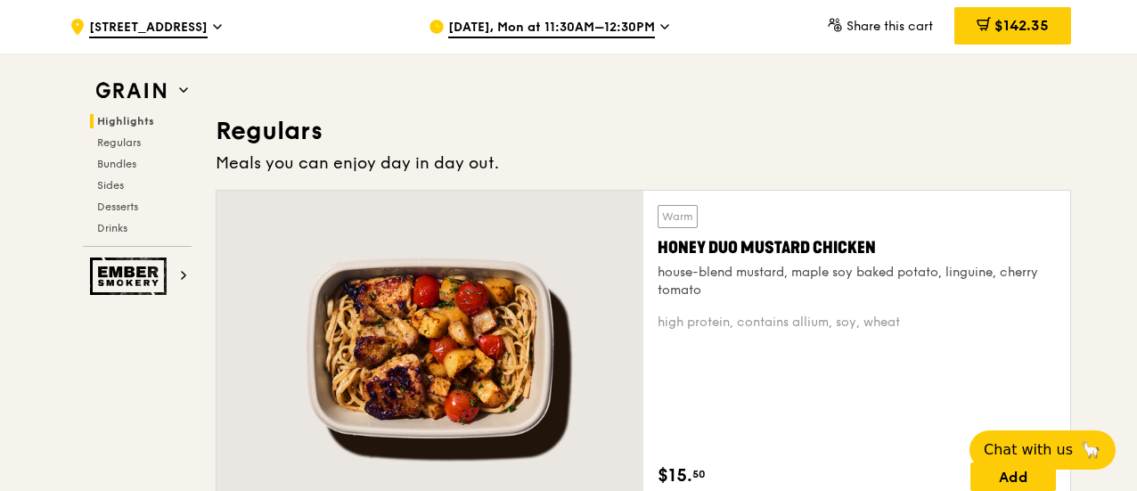
scroll to position [1159, 0]
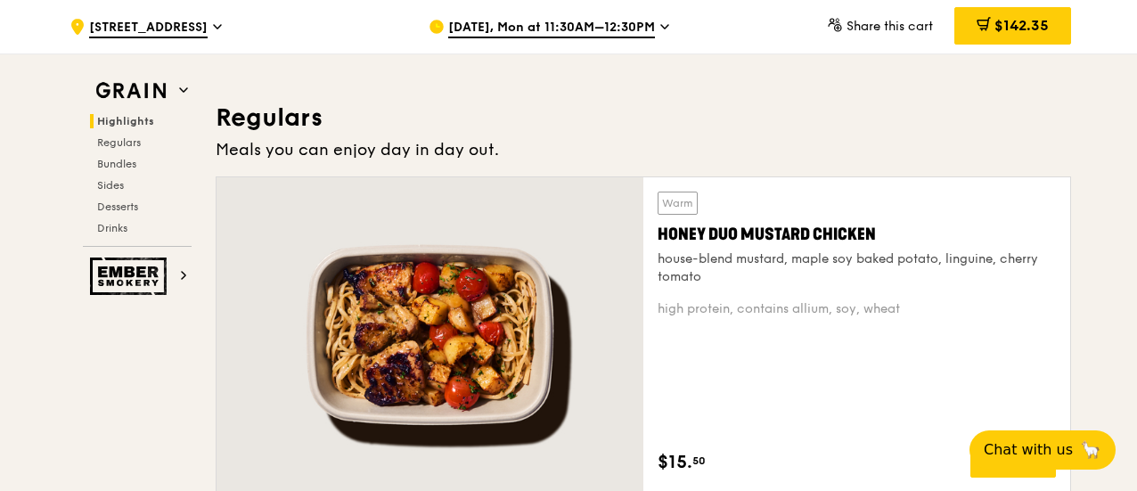
drag, startPoint x: 887, startPoint y: 222, endPoint x: 659, endPoint y: 225, distance: 228.1
click at [659, 225] on div "Honey Duo Mustard Chicken" at bounding box center [857, 234] width 398 height 25
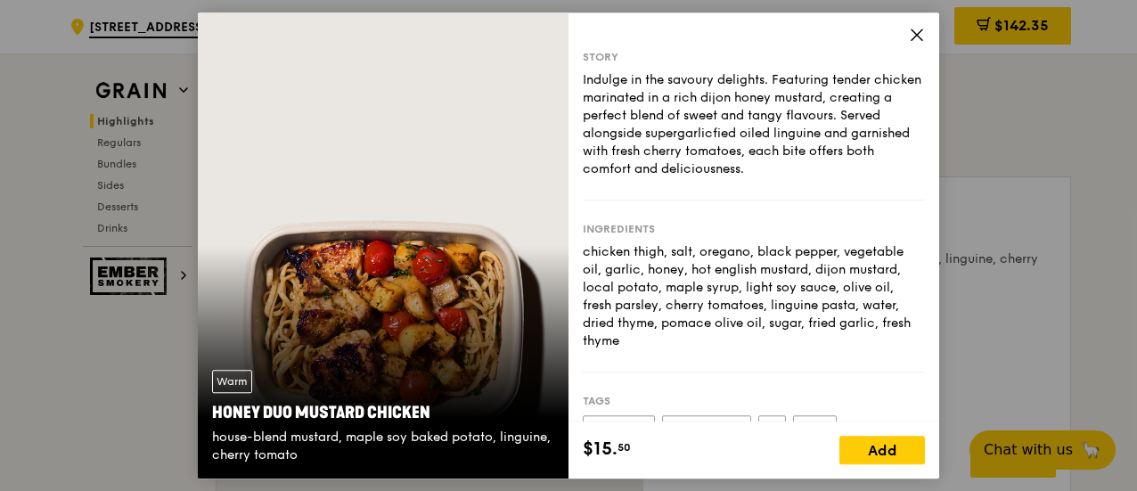
copy div "Honey Duo Mustard Chicken"
click at [916, 27] on icon at bounding box center [917, 35] width 16 height 16
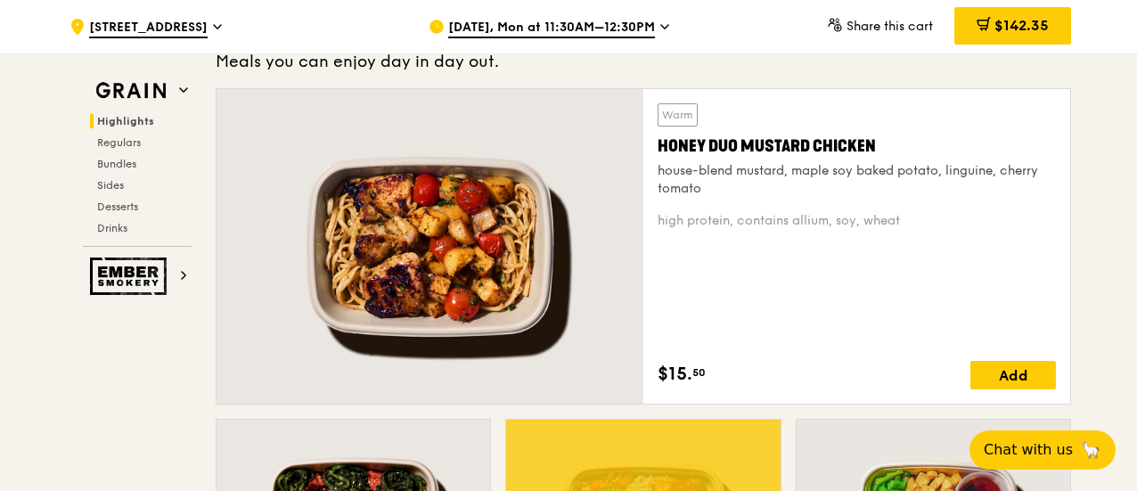
scroll to position [1248, 0]
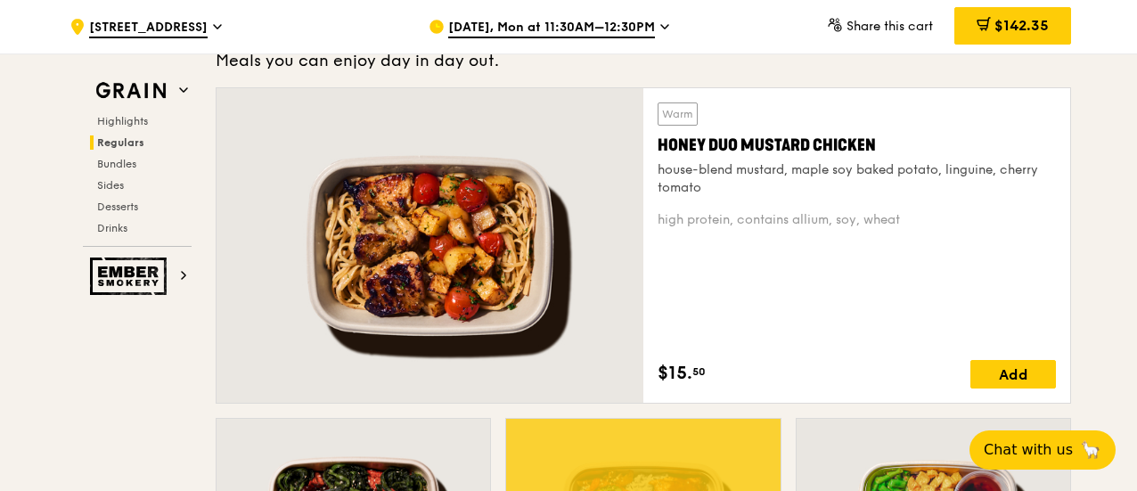
drag, startPoint x: 886, startPoint y: 131, endPoint x: 660, endPoint y: 146, distance: 226.8
click at [660, 145] on div "Honey Duo Mustard Chicken" at bounding box center [857, 145] width 398 height 25
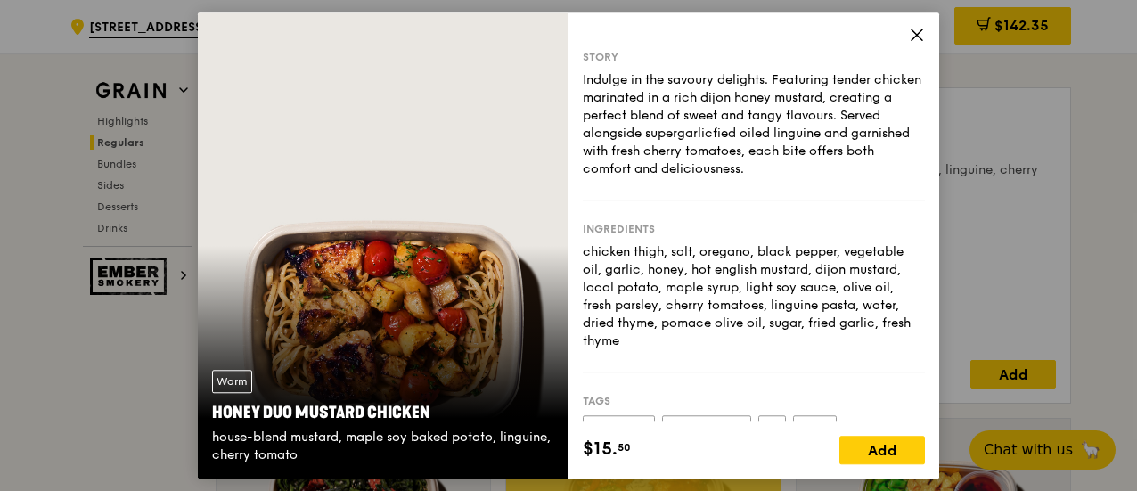
drag, startPoint x: 453, startPoint y: 392, endPoint x: 216, endPoint y: 421, distance: 238.7
click at [216, 420] on div "Honey Duo Mustard Chicken" at bounding box center [383, 412] width 342 height 25
copy div "Honey Duo Mustard Chicken"
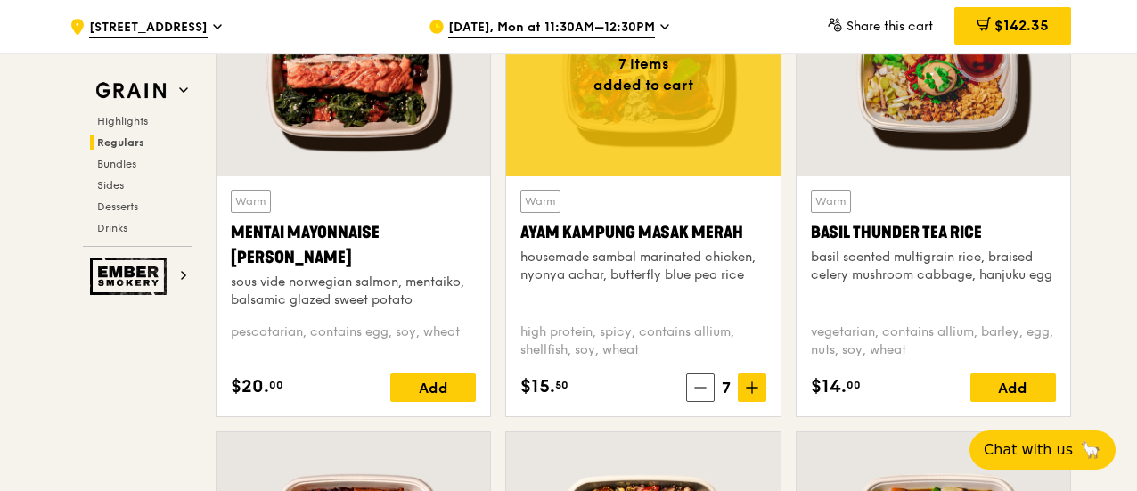
scroll to position [1605, 0]
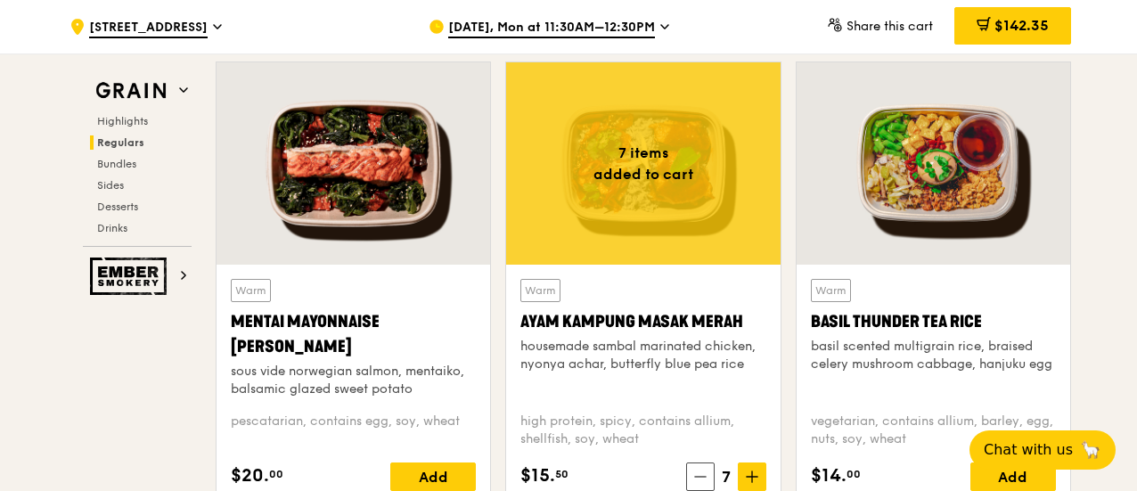
drag, startPoint x: 525, startPoint y: 320, endPoint x: 742, endPoint y: 318, distance: 217.4
click at [741, 318] on div "Ayam Kampung Masak Merah" at bounding box center [642, 321] width 245 height 25
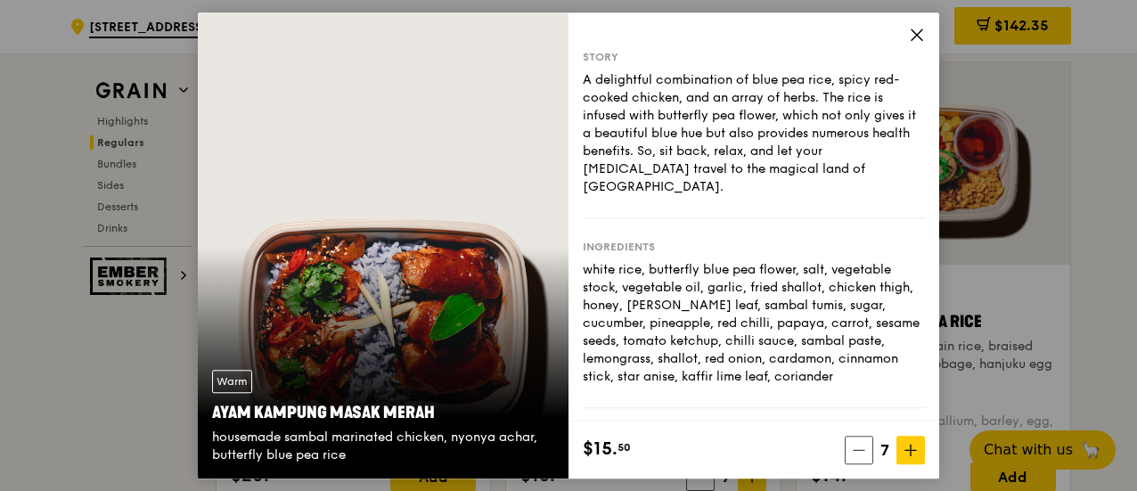
drag, startPoint x: 470, startPoint y: 410, endPoint x: 201, endPoint y: 417, distance: 269.2
click at [201, 417] on div "Warm Ayam Kampung Masak Merah housemade sambal marinated chicken, nyonya achar,…" at bounding box center [383, 416] width 371 height 123
click at [155, 388] on div "Warm Ayam Kampung Masak Merah housemade sambal marinated chicken, nyonya achar,…" at bounding box center [568, 245] width 1137 height 491
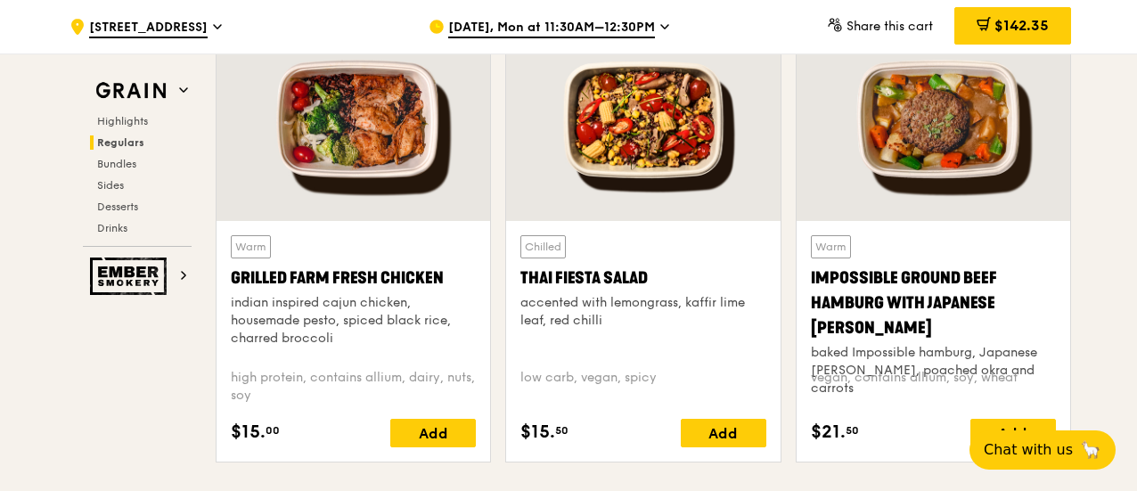
scroll to position [2140, 0]
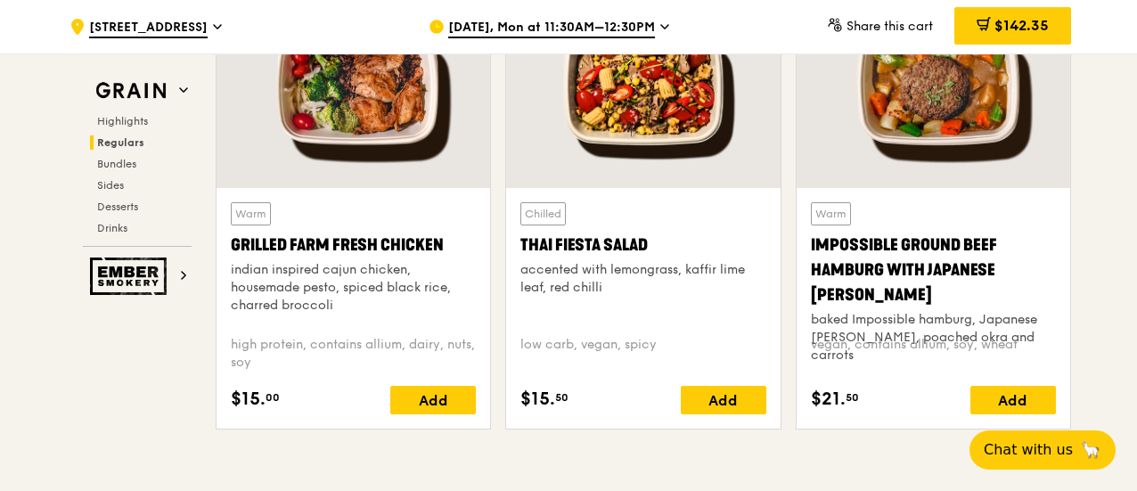
drag, startPoint x: 224, startPoint y: 241, endPoint x: 454, endPoint y: 245, distance: 230.8
click at [454, 244] on div "Warm Grilled Farm Fresh Chicken indian inspired cajun chicken, housemade pesto,…" at bounding box center [353, 308] width 274 height 241
click at [335, 249] on div "Grilled Farm Fresh Chicken" at bounding box center [353, 245] width 245 height 25
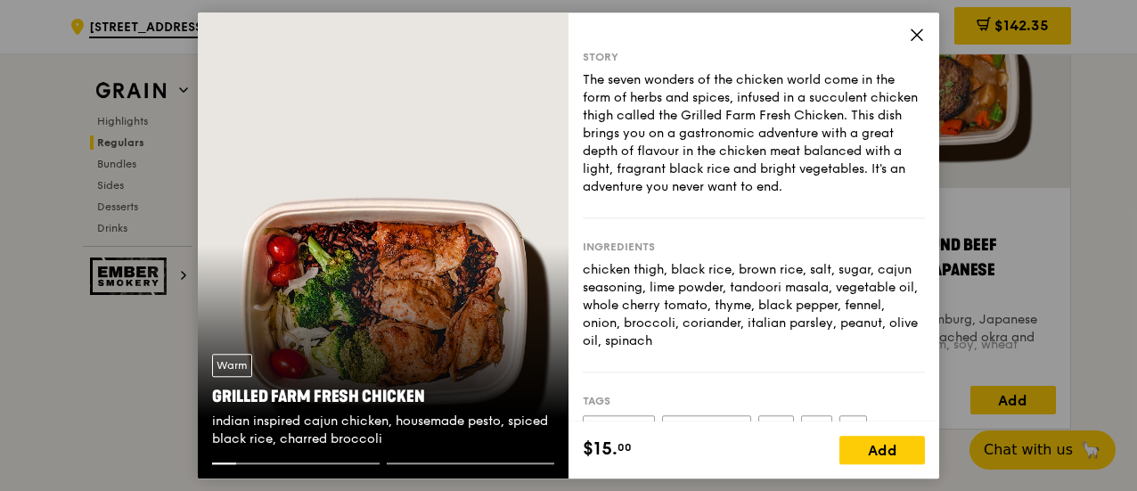
drag, startPoint x: 447, startPoint y: 378, endPoint x: 200, endPoint y: 392, distance: 248.1
click at [200, 392] on div "Warm Grilled Farm Fresh Chicken indian inspired cajun chicken, housemade pesto,…" at bounding box center [383, 400] width 371 height 123
drag, startPoint x: 432, startPoint y: 388, endPoint x: 214, endPoint y: 392, distance: 218.3
click at [214, 392] on div "Grilled Farm Fresh Chicken" at bounding box center [383, 396] width 342 height 25
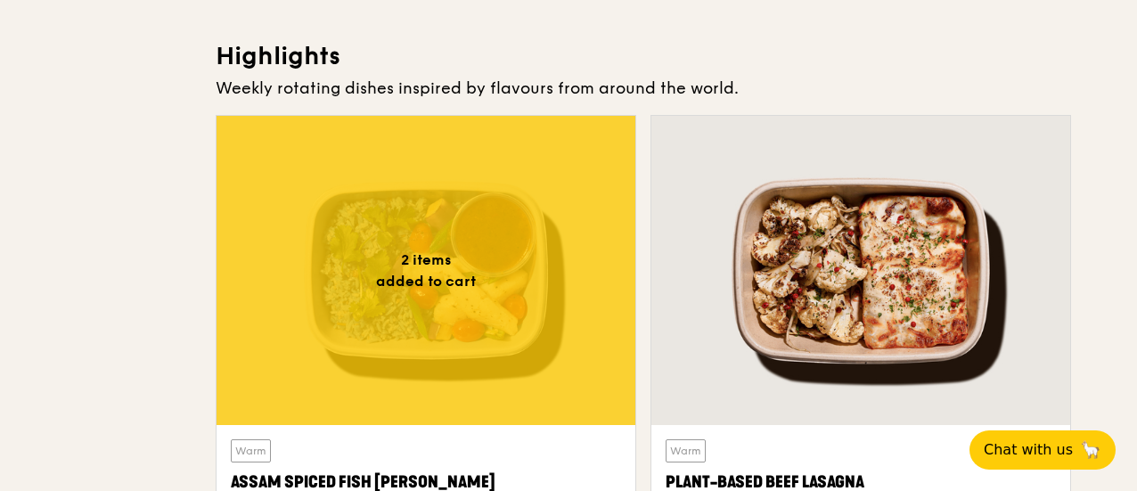
scroll to position [0, 0]
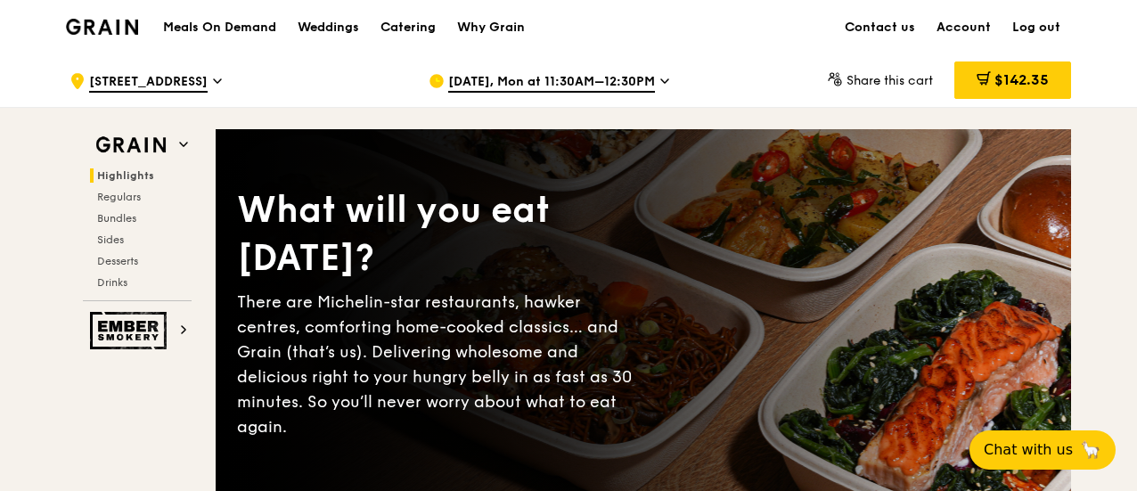
drag, startPoint x: 596, startPoint y: 74, endPoint x: 592, endPoint y: 88, distance: 14.7
click at [592, 88] on span "[DATE], Mon at 11:30AM–12:30PM" at bounding box center [551, 83] width 207 height 20
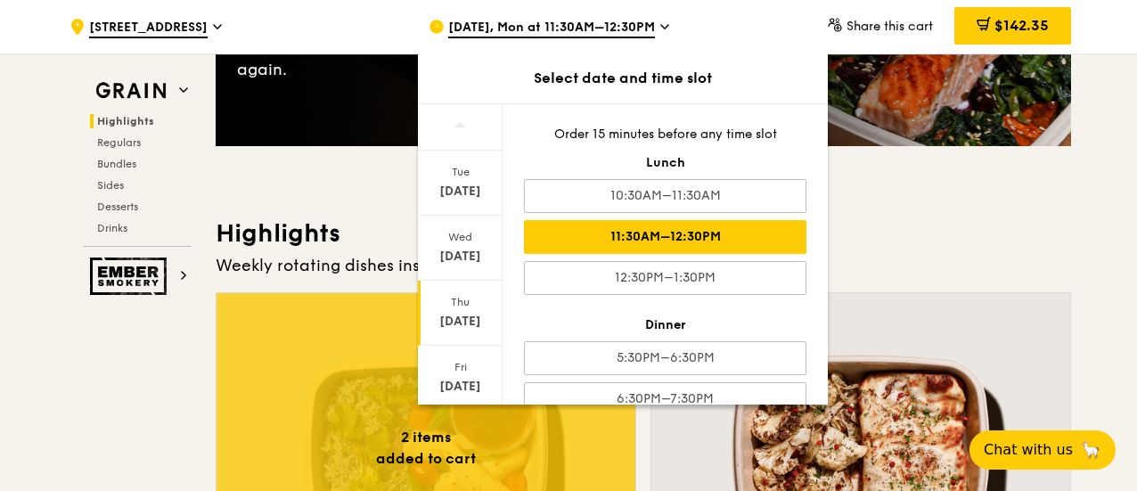
scroll to position [247, 0]
click at [461, 385] on icon at bounding box center [459, 379] width 12 height 13
click at [448, 379] on div at bounding box center [460, 381] width 85 height 45
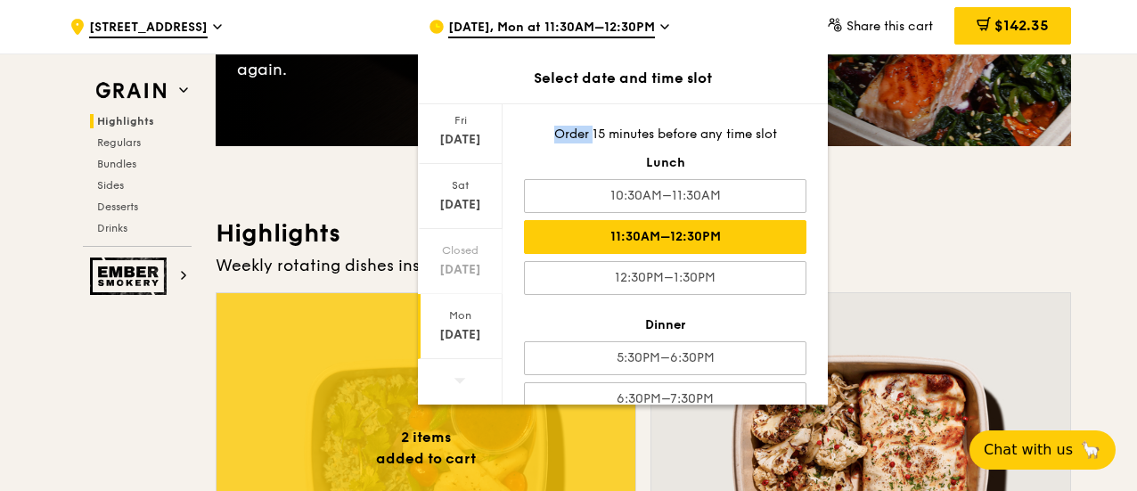
click at [449, 380] on div at bounding box center [460, 381] width 85 height 45
click at [453, 329] on div "Sep 29" at bounding box center [460, 335] width 79 height 18
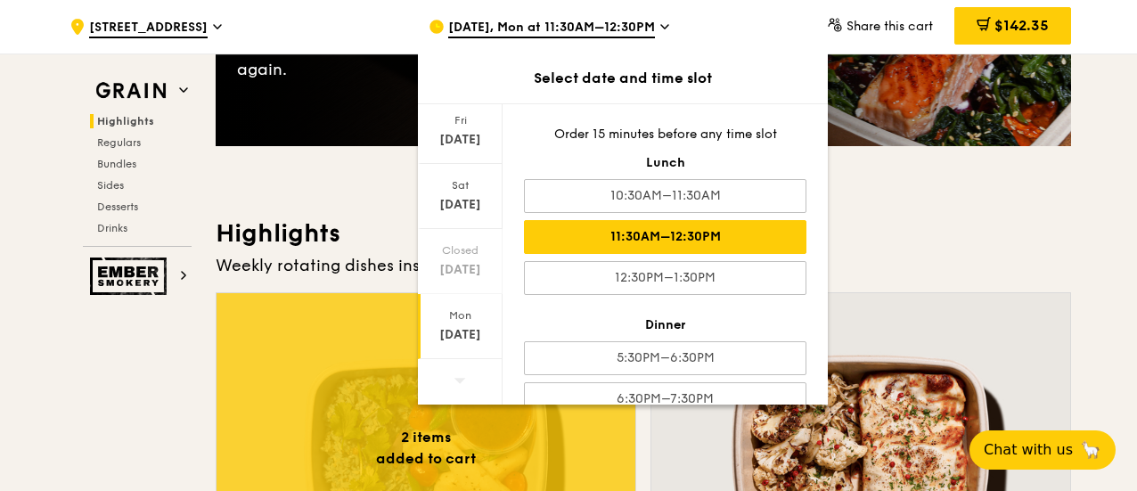
click at [453, 329] on div "Sep 29" at bounding box center [460, 335] width 79 height 18
click at [597, 232] on div "11:30AM–12:30PM" at bounding box center [665, 237] width 282 height 34
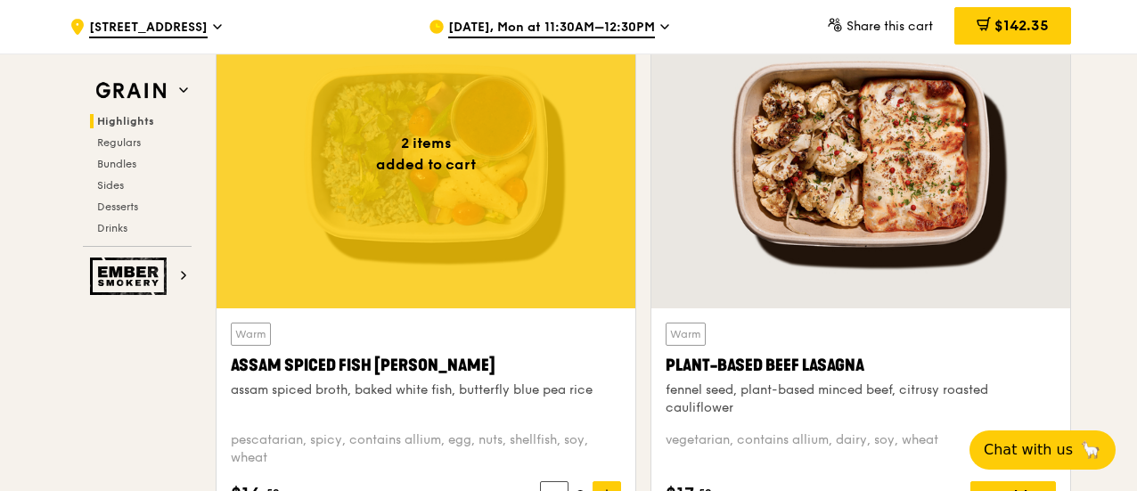
scroll to position [802, 0]
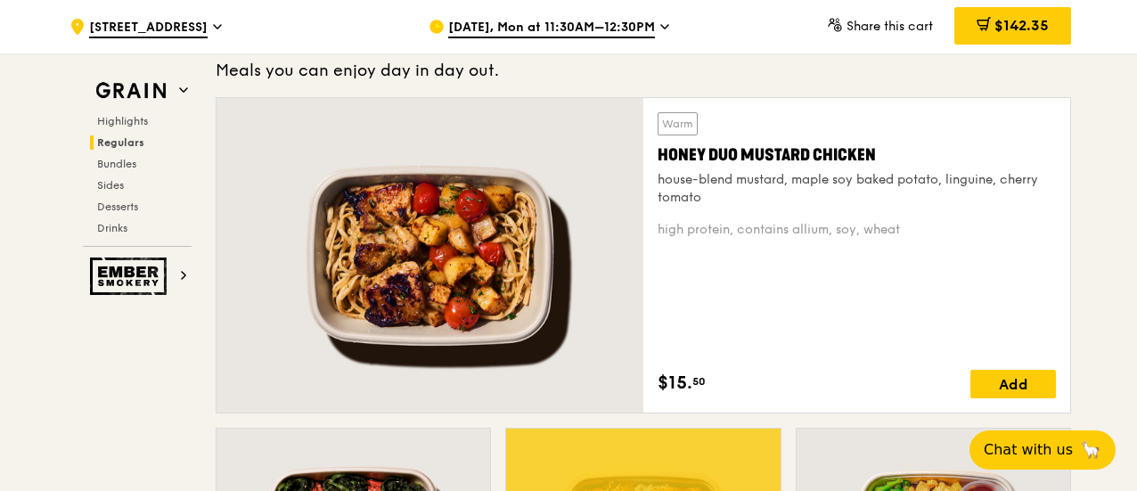
scroll to position [1337, 0]
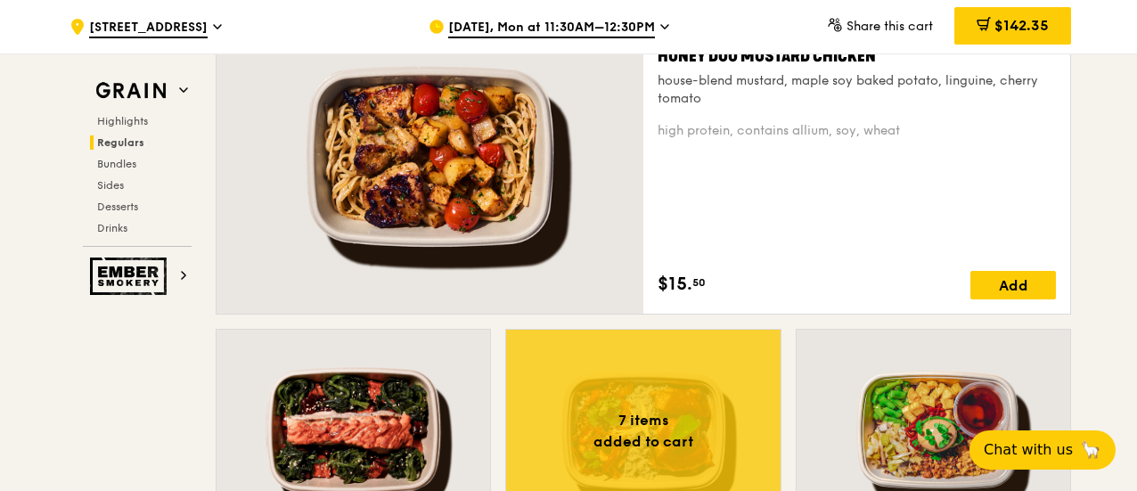
click at [829, 271] on div "$15. 50 Add" at bounding box center [857, 285] width 398 height 29
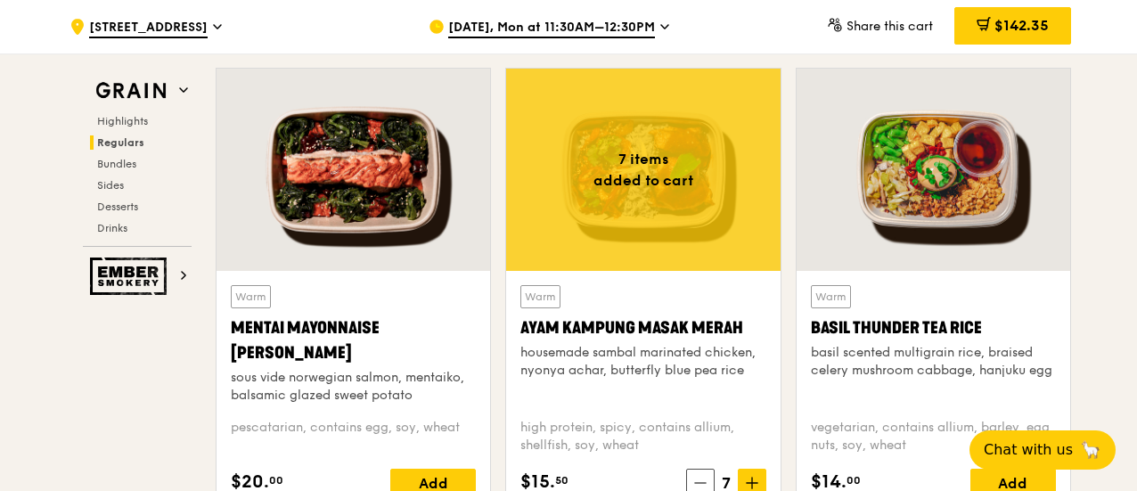
scroll to position [1605, 0]
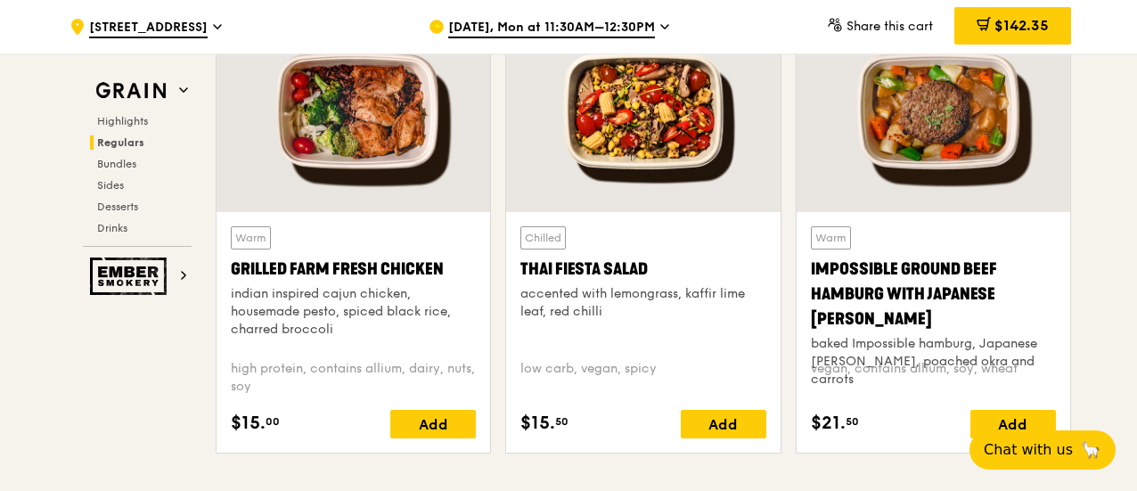
scroll to position [2140, 0]
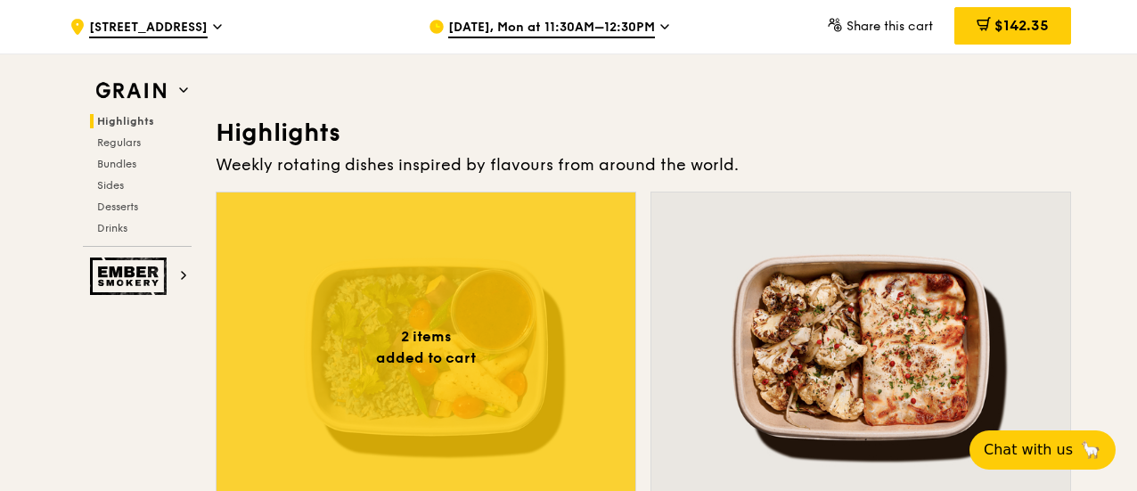
scroll to position [713, 0]
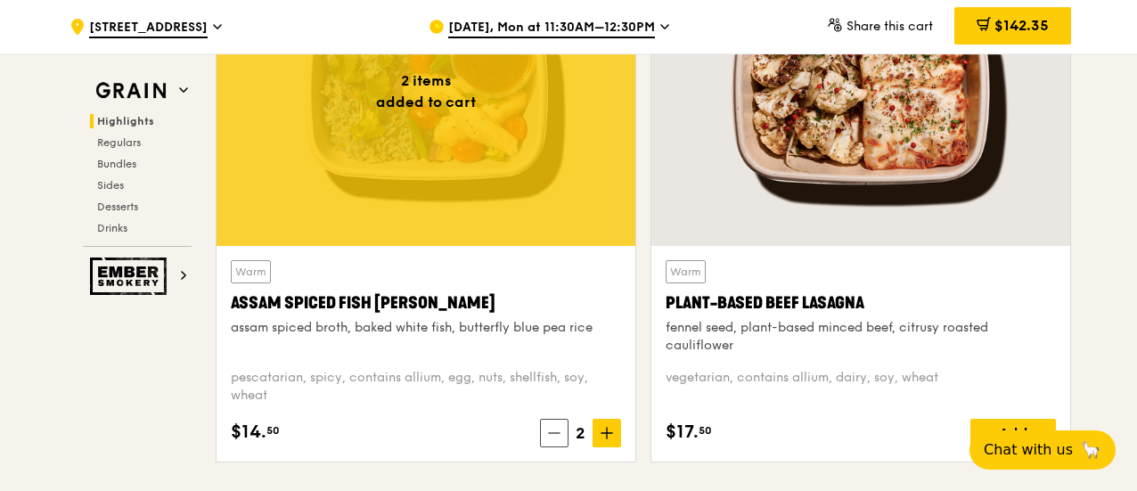
drag, startPoint x: 224, startPoint y: 328, endPoint x: 600, endPoint y: 326, distance: 376.9
click at [600, 325] on div "Warm Assam Spiced Fish [PERSON_NAME] assam spiced broth, baked white fish, butt…" at bounding box center [425, 354] width 419 height 216
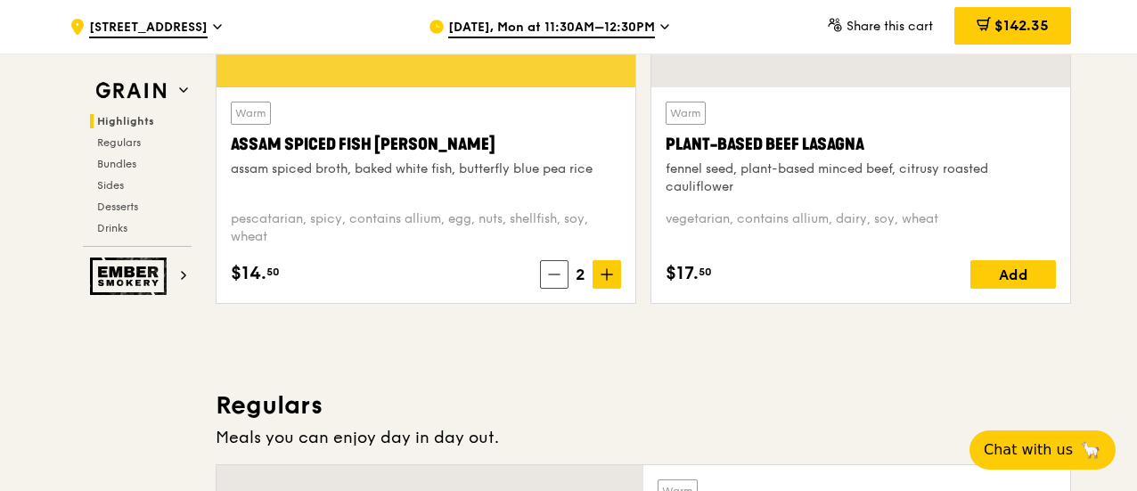
scroll to position [892, 0]
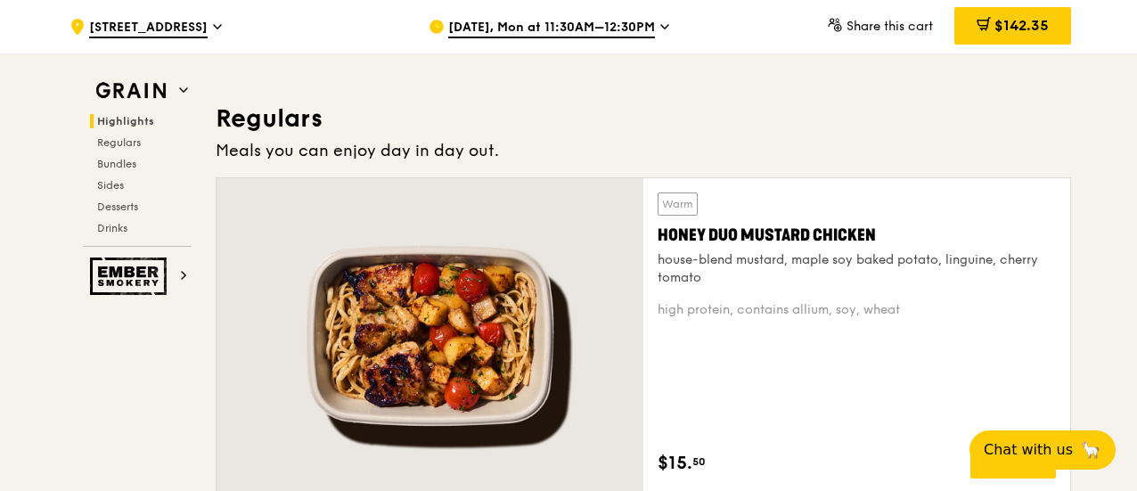
scroll to position [1159, 0]
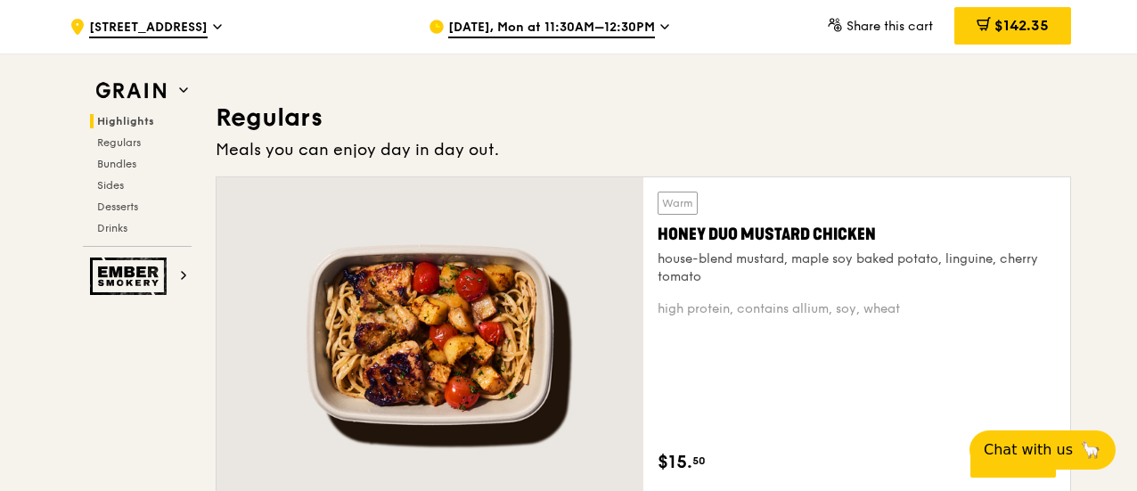
drag, startPoint x: 656, startPoint y: 255, endPoint x: 718, endPoint y: 276, distance: 65.9
click at [718, 275] on div "Warm Honey Duo Mustard Chicken house-blend mustard, maple soy baked potato, lin…" at bounding box center [856, 334] width 427 height 314
copy div "house-blend mustard, maple soy baked potato, linguine, cherry tomato"
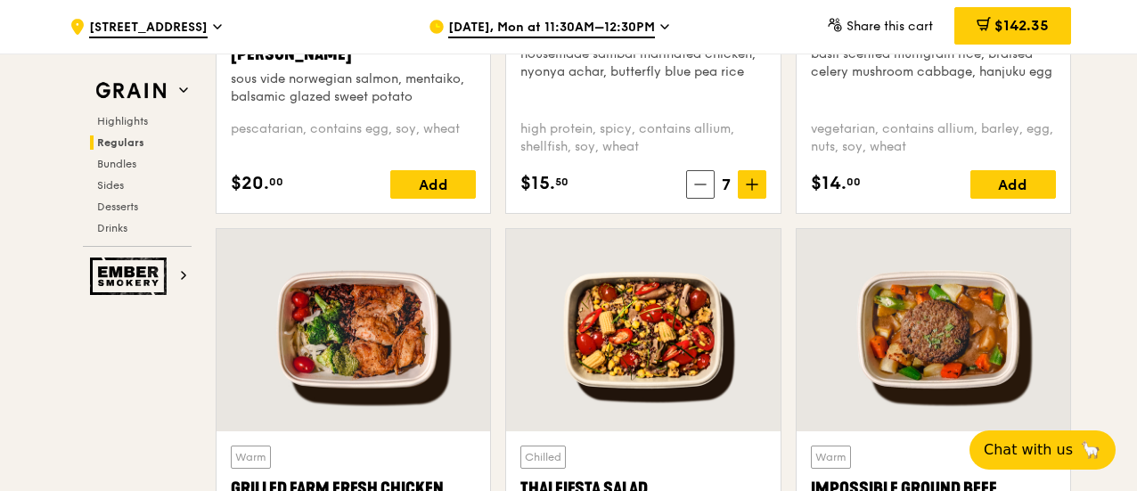
scroll to position [1784, 0]
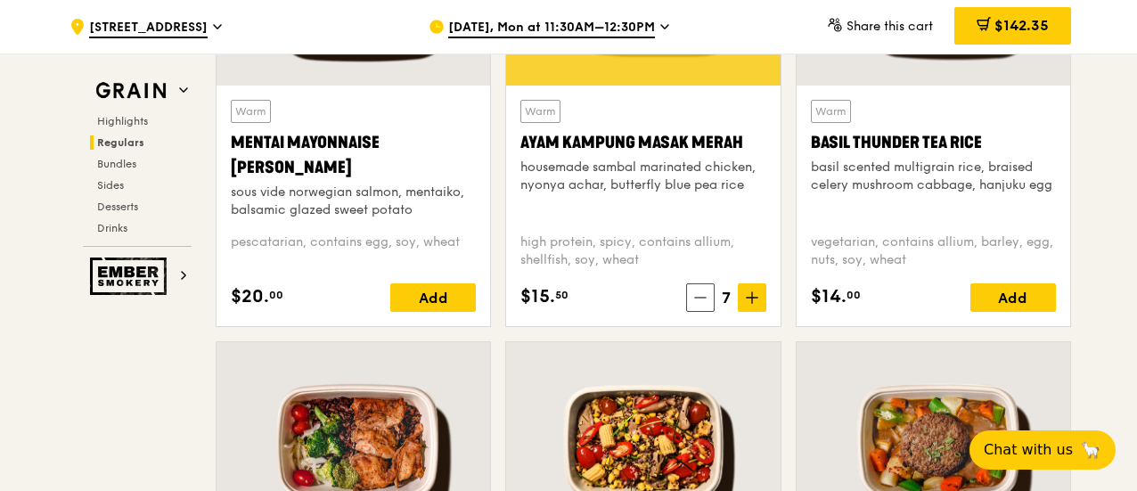
drag, startPoint x: 739, startPoint y: 195, endPoint x: 517, endPoint y: 168, distance: 223.4
click at [517, 167] on div "Warm Ayam [GEOGRAPHIC_DATA] housemade sambal marinated chicken, nyonya achar, b…" at bounding box center [643, 206] width 274 height 241
copy div "housemade sambal marinated chicken, nyonya achar, butterfly blue pea rice"
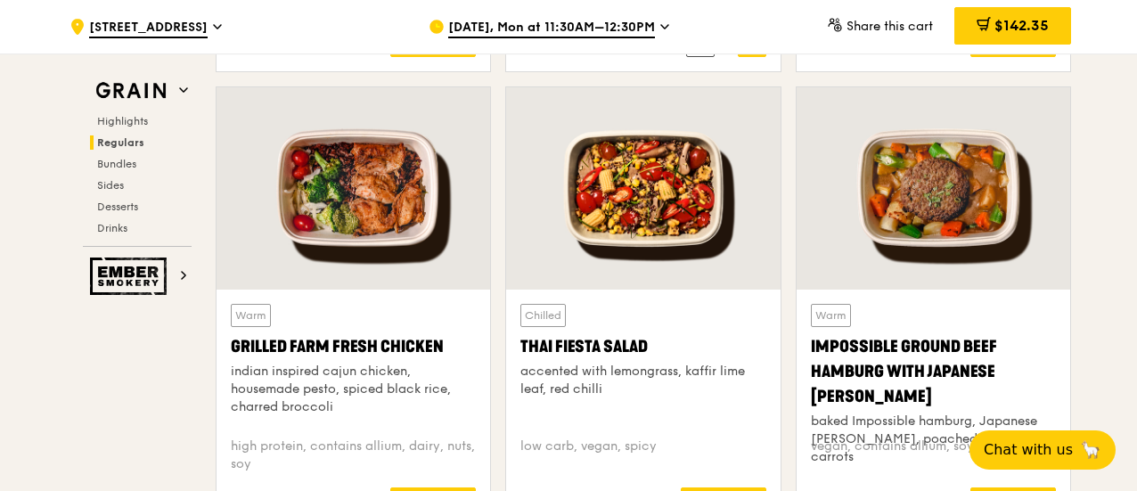
scroll to position [2051, 0]
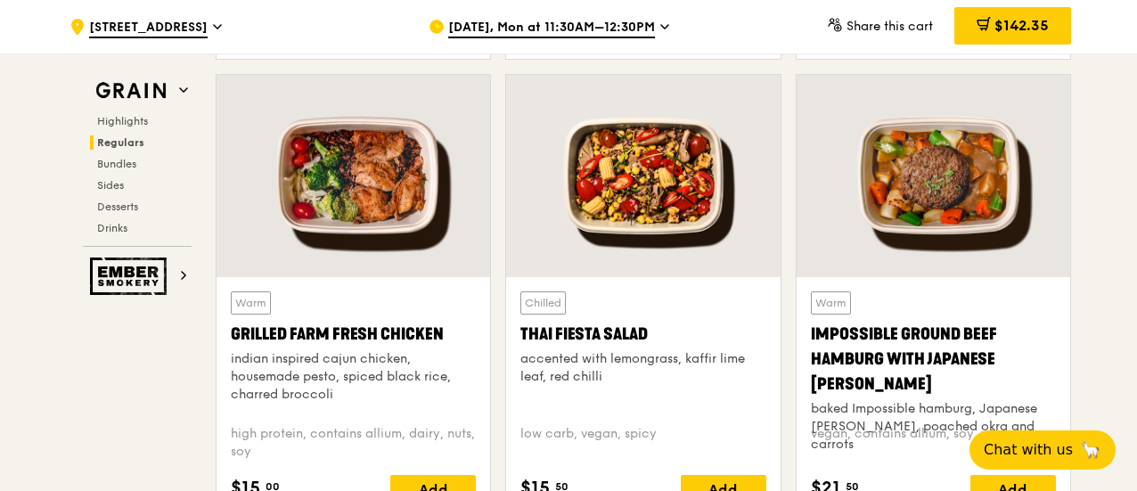
drag, startPoint x: 234, startPoint y: 348, endPoint x: 339, endPoint y: 394, distance: 113.7
click at [339, 393] on div "Warm Grilled Farm Fresh Chicken indian inspired cajun chicken, housemade pesto,…" at bounding box center [353, 350] width 245 height 119
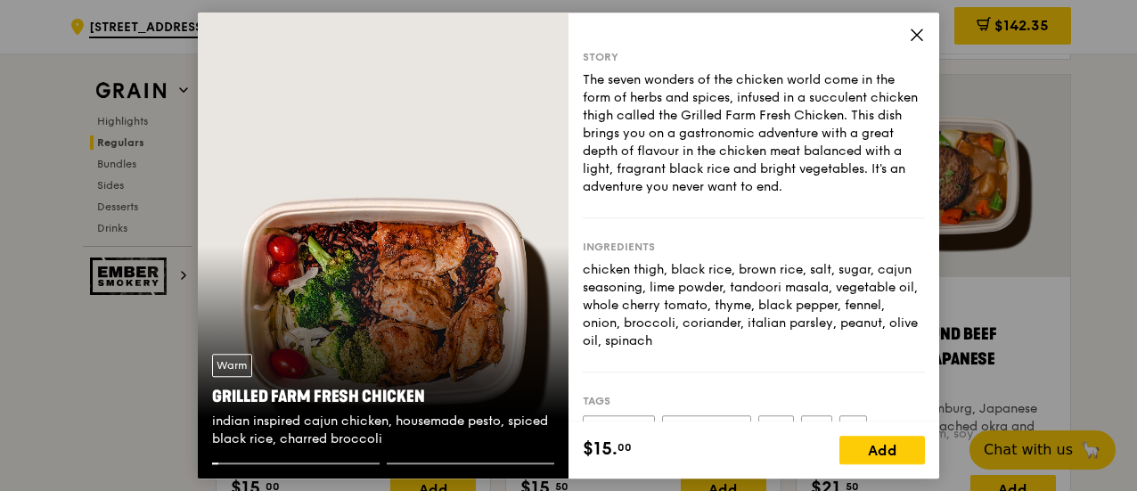
copy div "indian inspired cajun chicken, housemade pesto, spiced black rice, charred broc…"
drag, startPoint x: 212, startPoint y: 415, endPoint x: 389, endPoint y: 436, distance: 178.5
click at [383, 439] on div "Warm Grilled Farm Fresh Chicken indian inspired cajun chicken, housemade pesto,…" at bounding box center [383, 400] width 371 height 123
copy div "indian inspired cajun chicken, housemade pesto, spiced black rice, charred broc…"
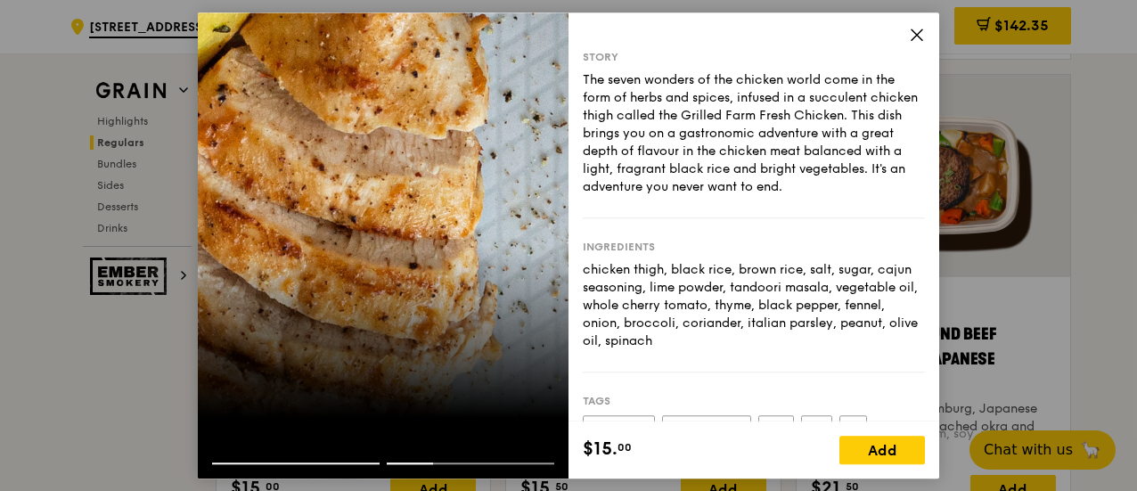
click at [916, 33] on icon at bounding box center [917, 35] width 16 height 16
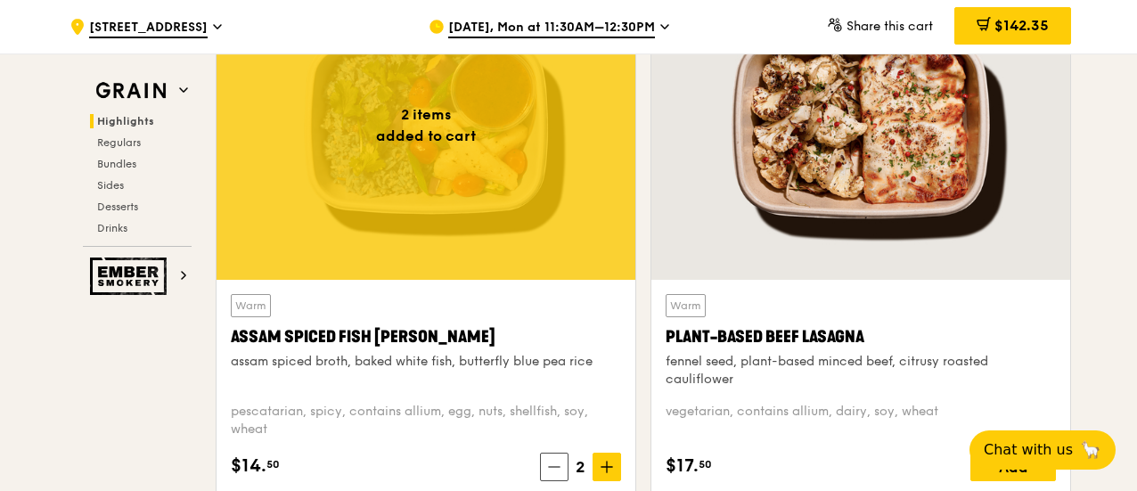
scroll to position [713, 0]
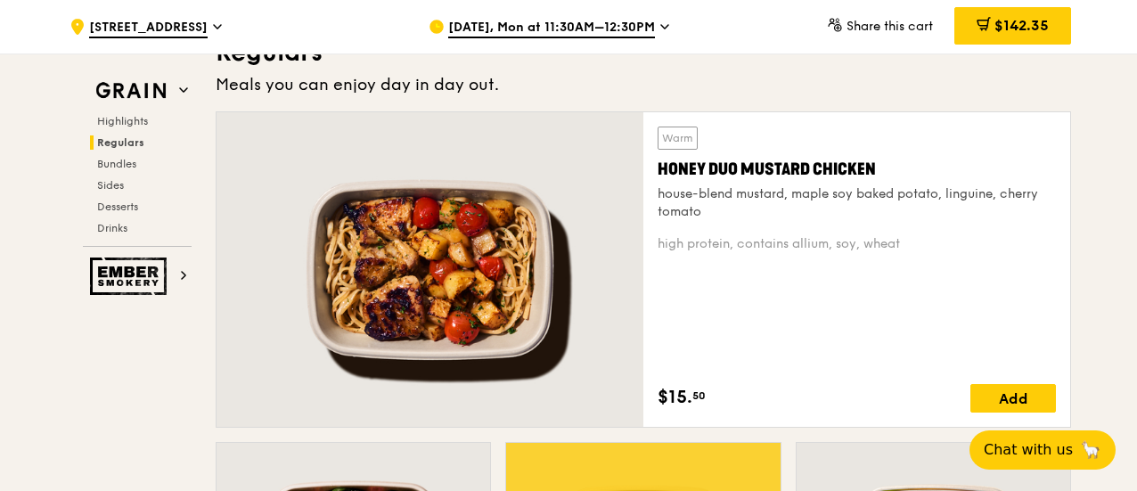
scroll to position [1248, 0]
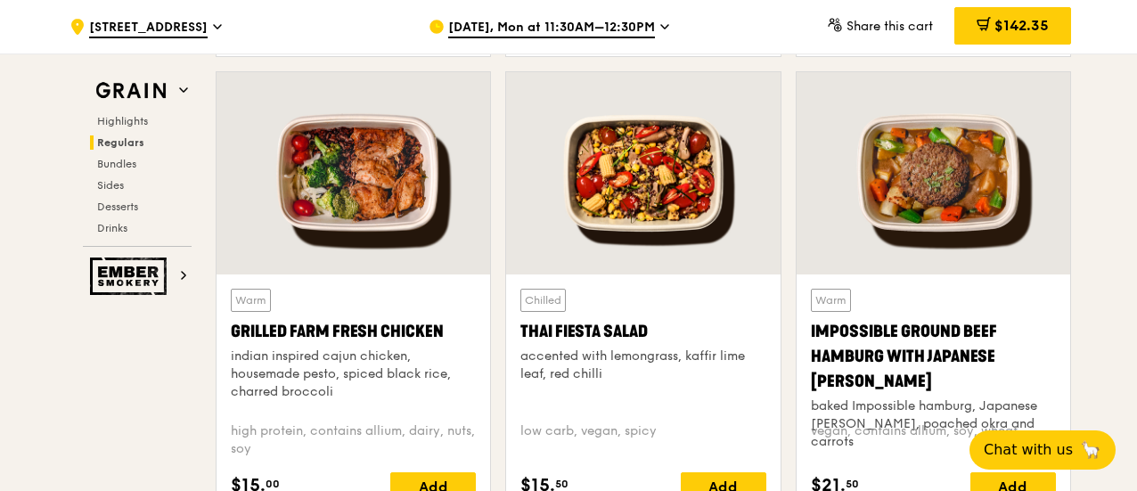
scroll to position [2140, 0]
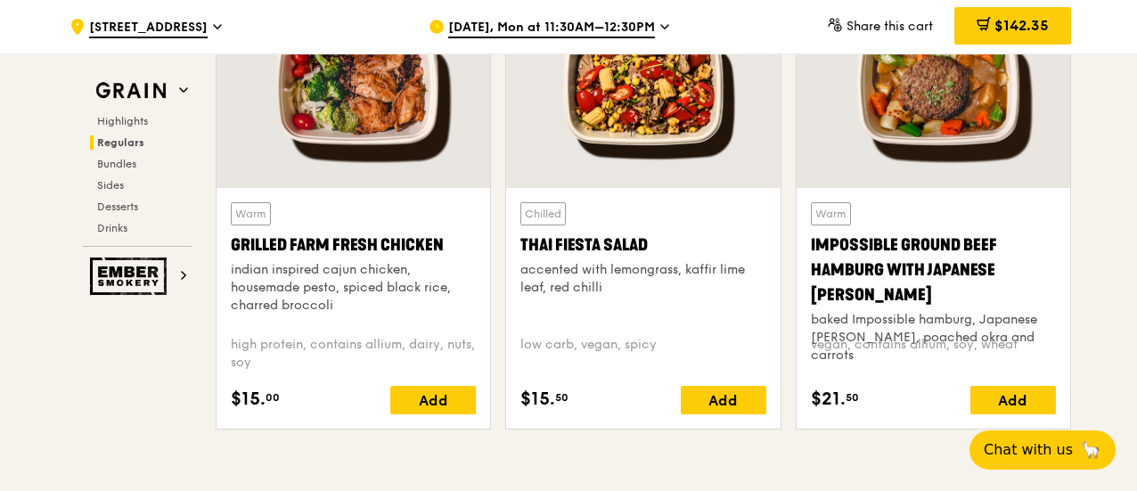
drag, startPoint x: 36, startPoint y: 430, endPoint x: 48, endPoint y: 423, distance: 14.4
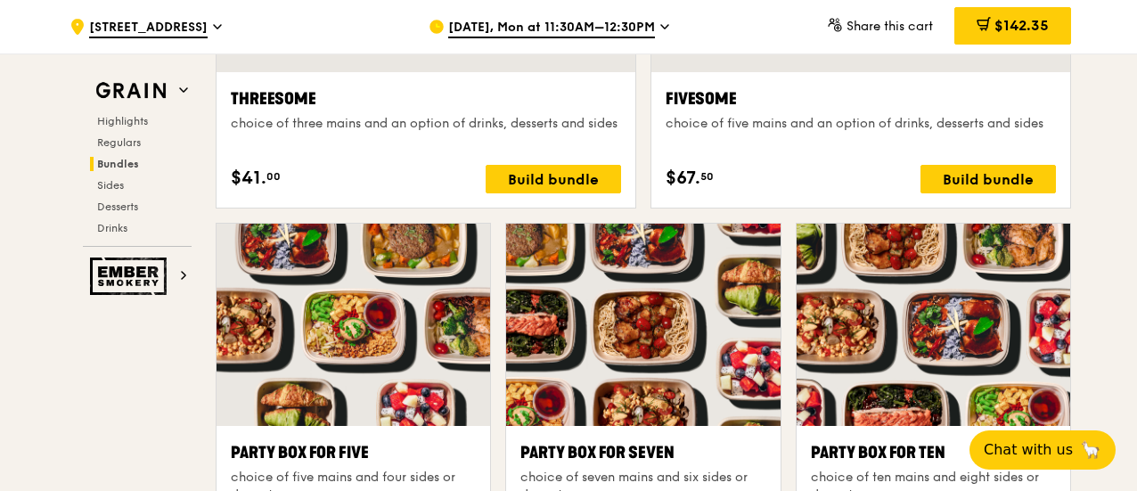
scroll to position [3478, 0]
